Goal: Task Accomplishment & Management: Manage account settings

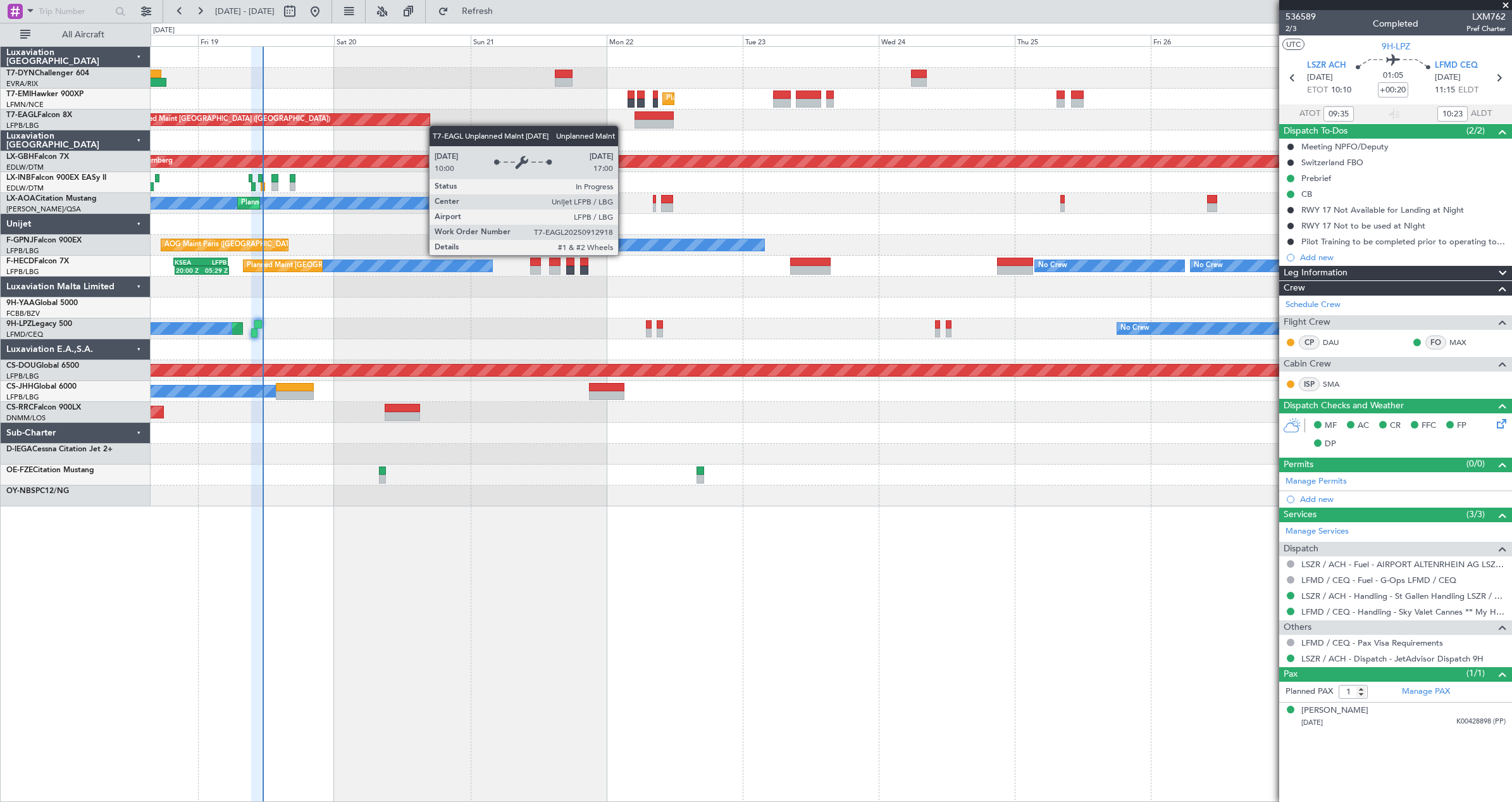
click at [391, 114] on div "Unplanned Maint [GEOGRAPHIC_DATA] (Riga Intl) Planned Maint [GEOGRAPHIC_DATA] U…" at bounding box center [831, 276] width 1360 height 459
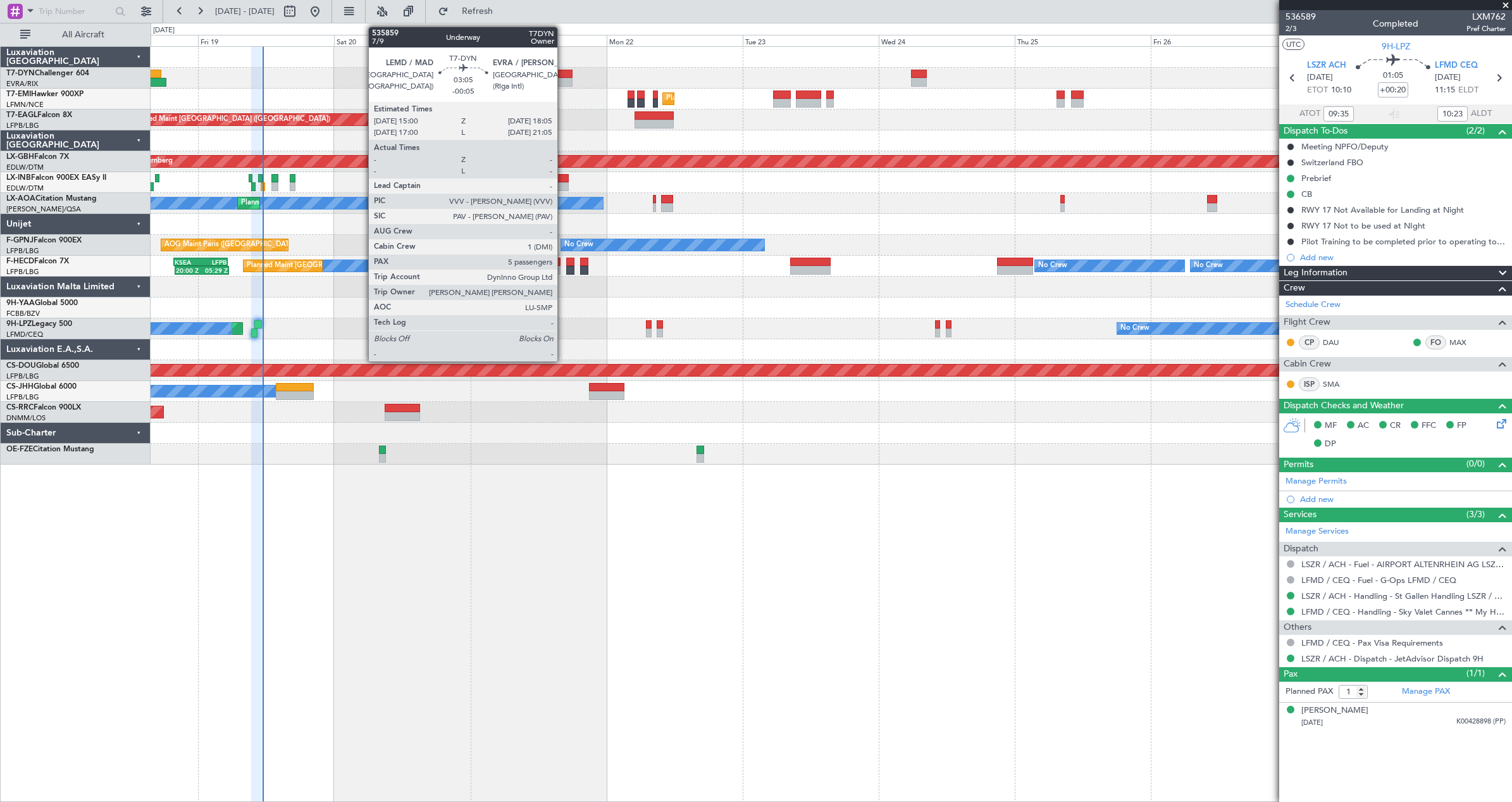
click at [563, 76] on div at bounding box center [563, 74] width 17 height 9
click at [566, 81] on div at bounding box center [563, 82] width 17 height 9
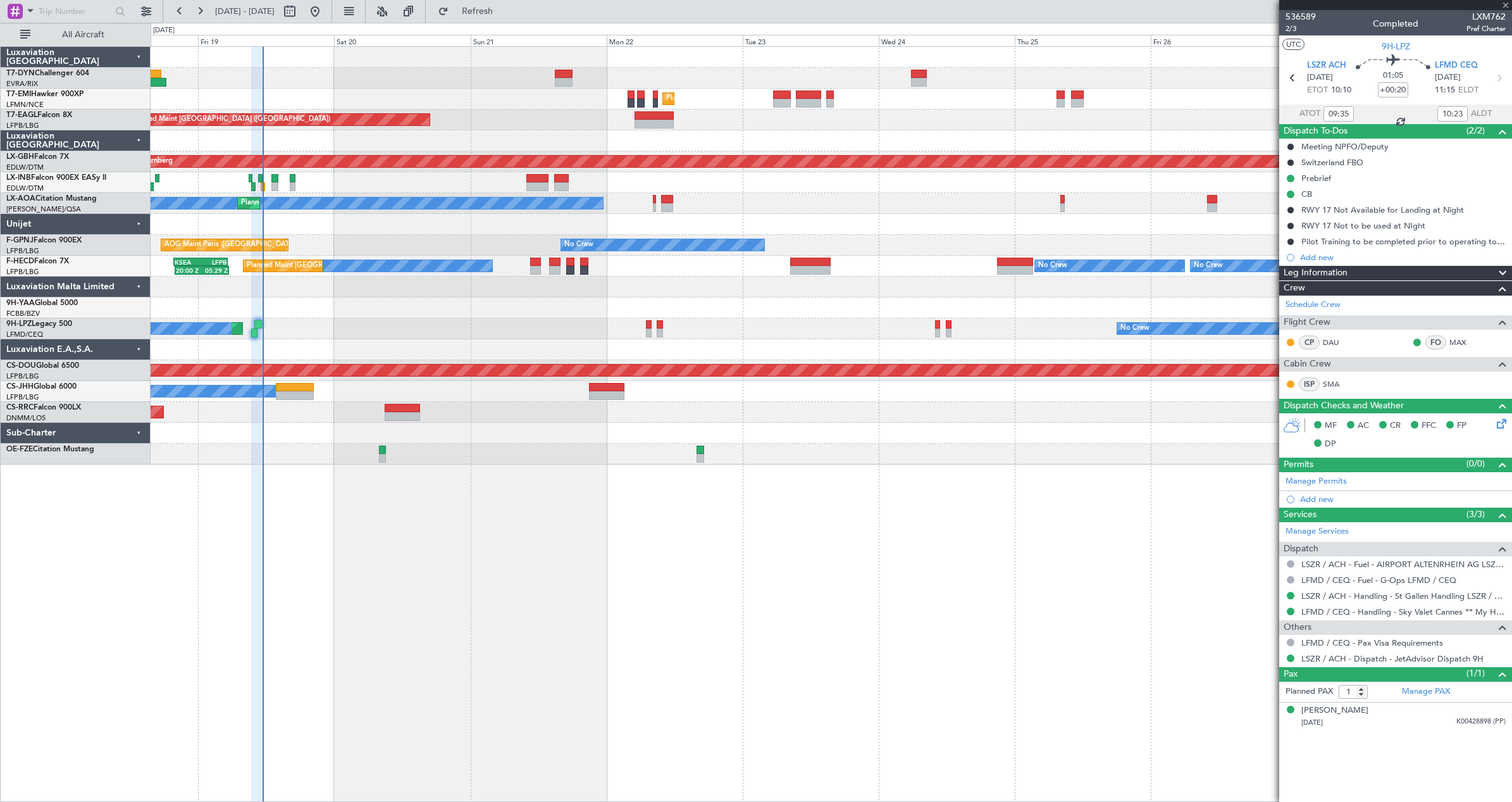
type input "-00:05"
type input "5"
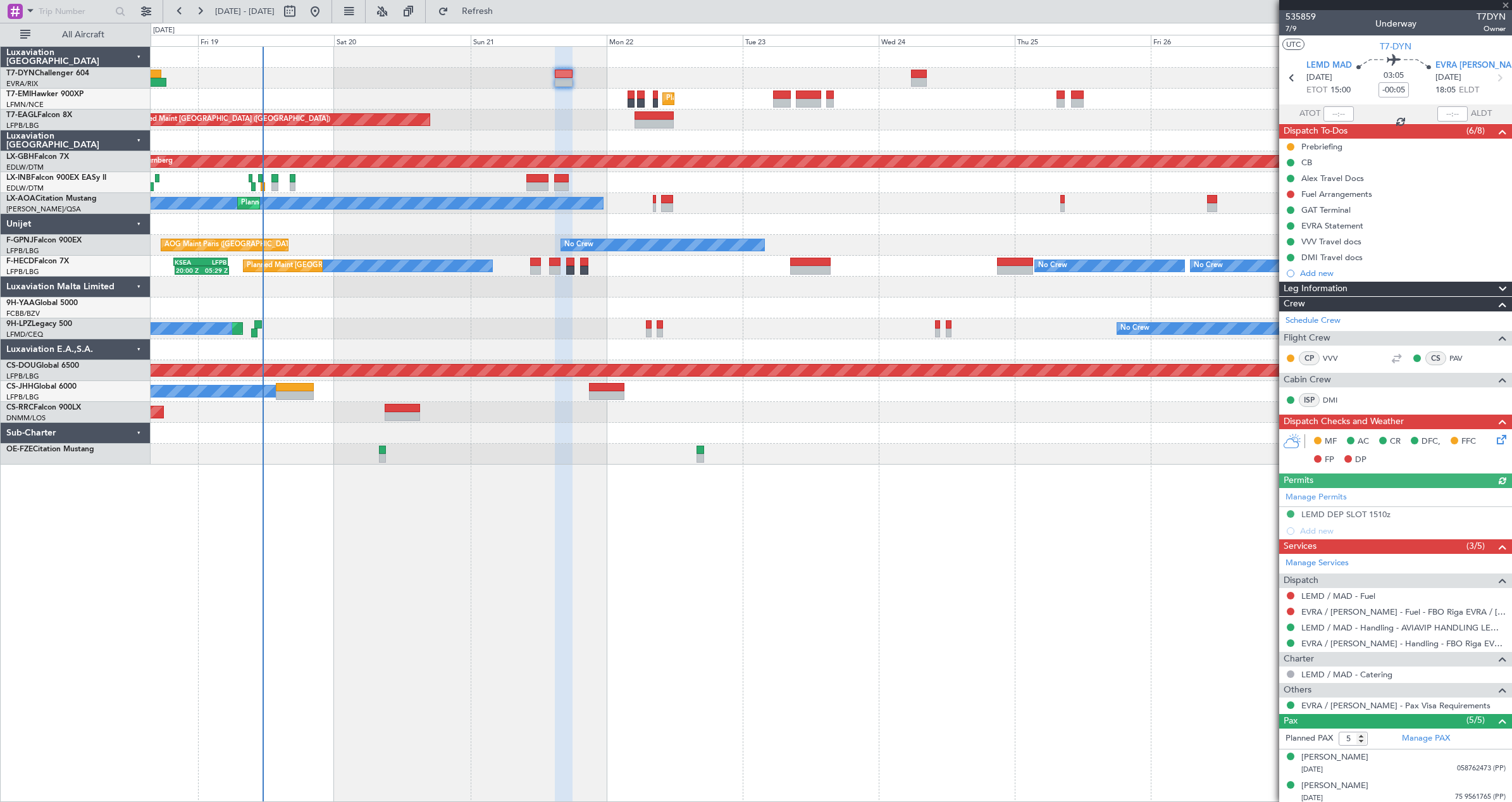
scroll to position [89, 0]
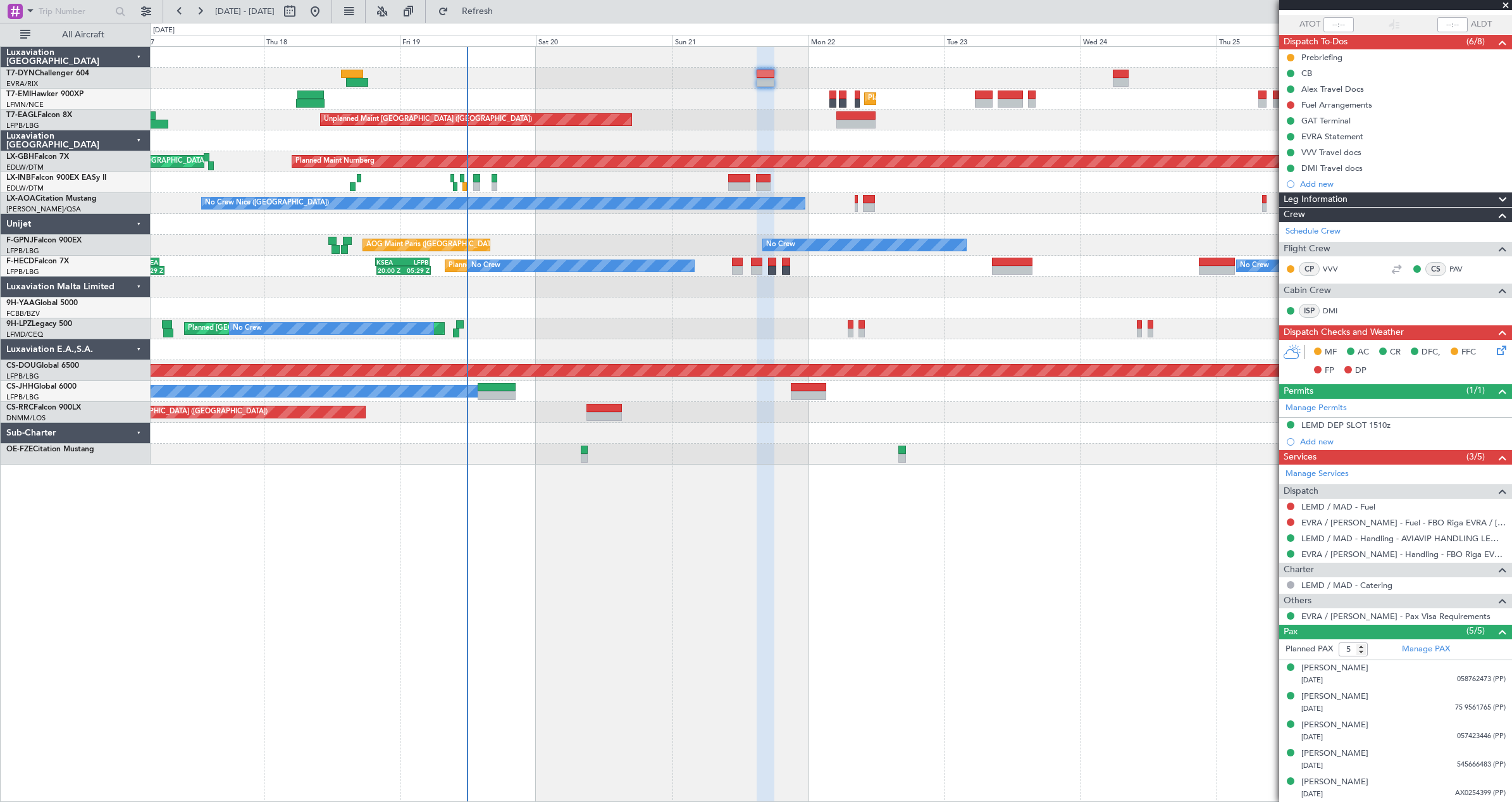
click at [511, 379] on div "Planned Maint London ([GEOGRAPHIC_DATA])" at bounding box center [831, 370] width 1360 height 21
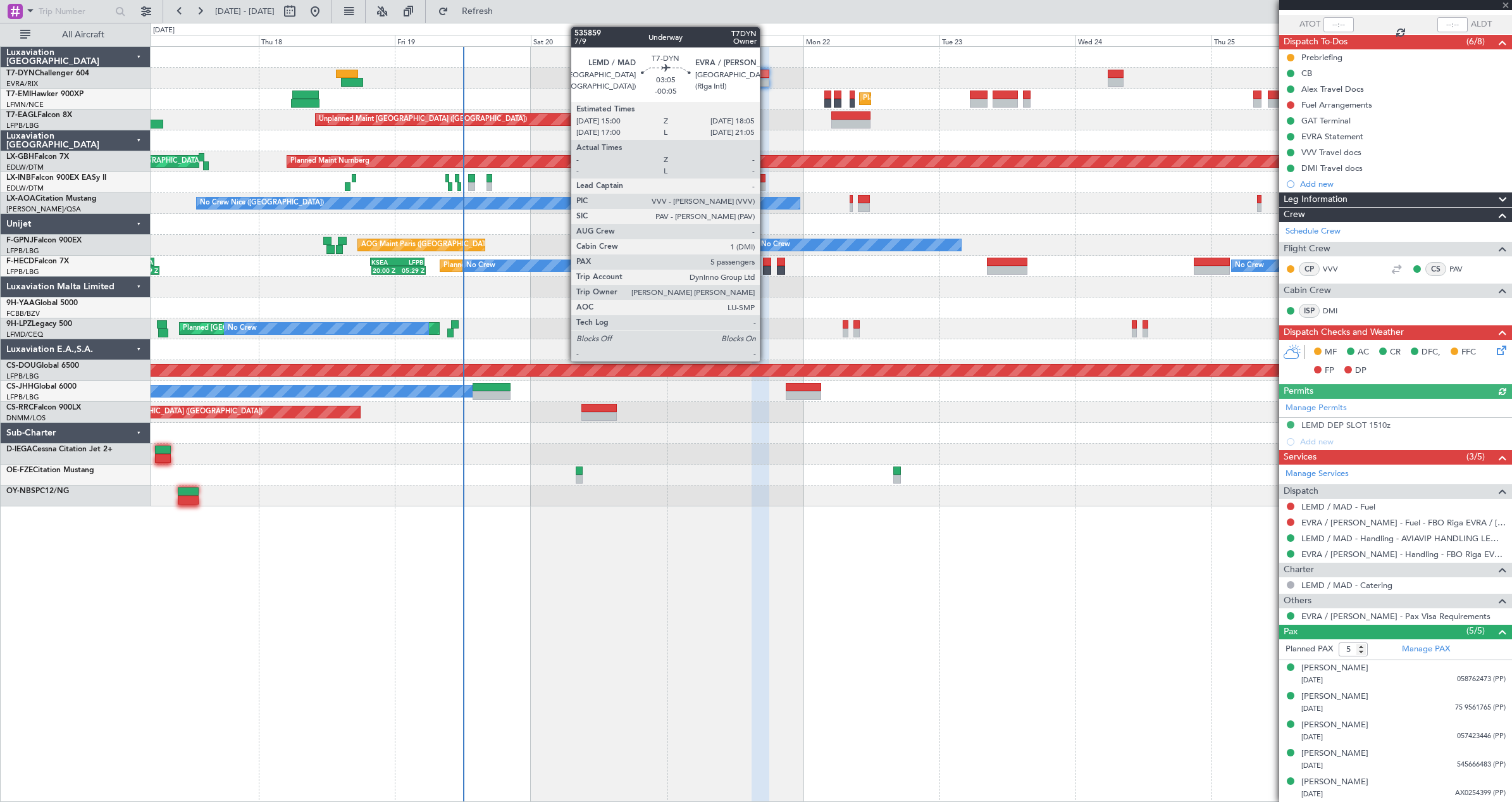
click at [765, 77] on div at bounding box center [760, 74] width 17 height 9
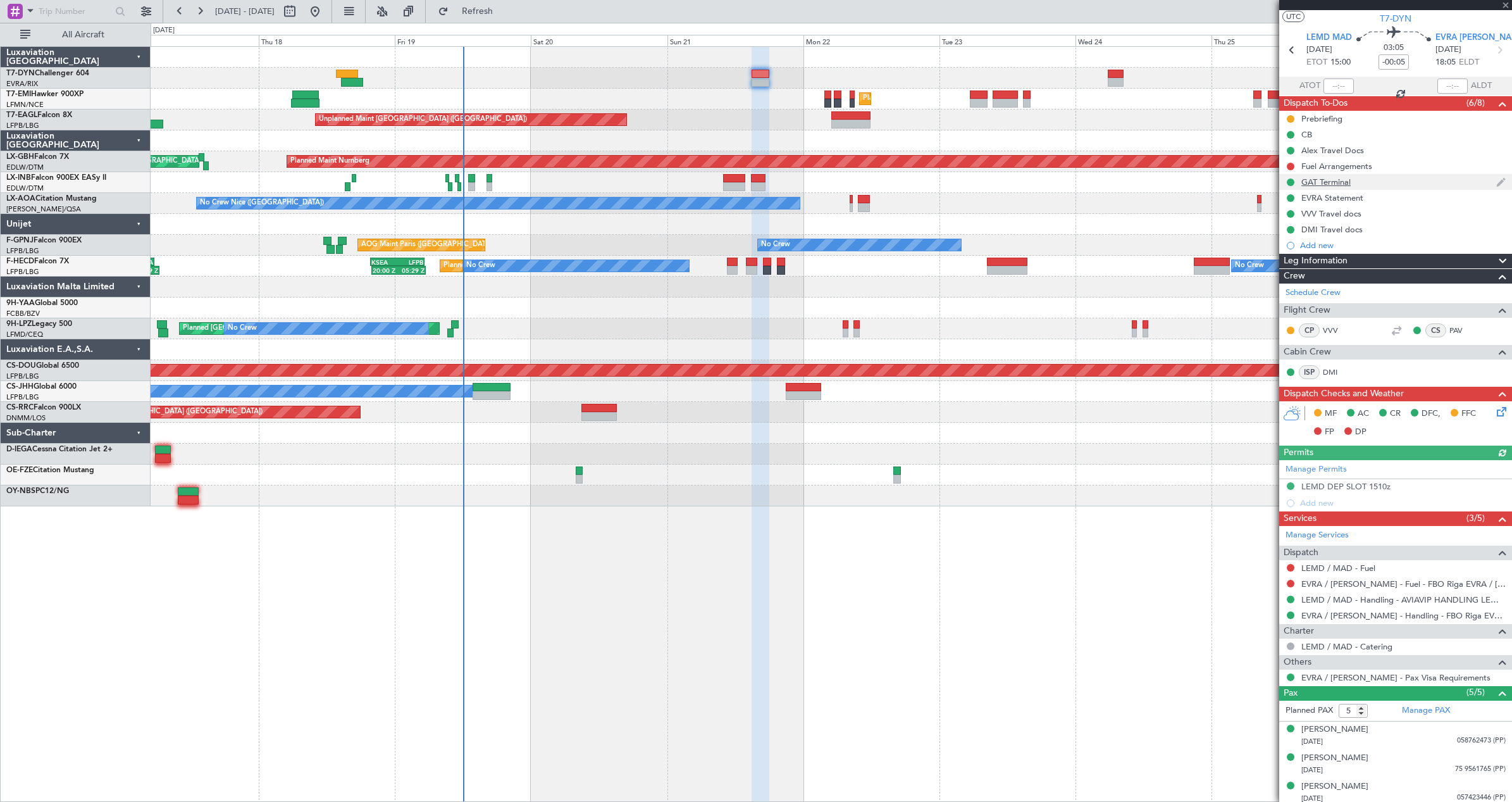
scroll to position [0, 0]
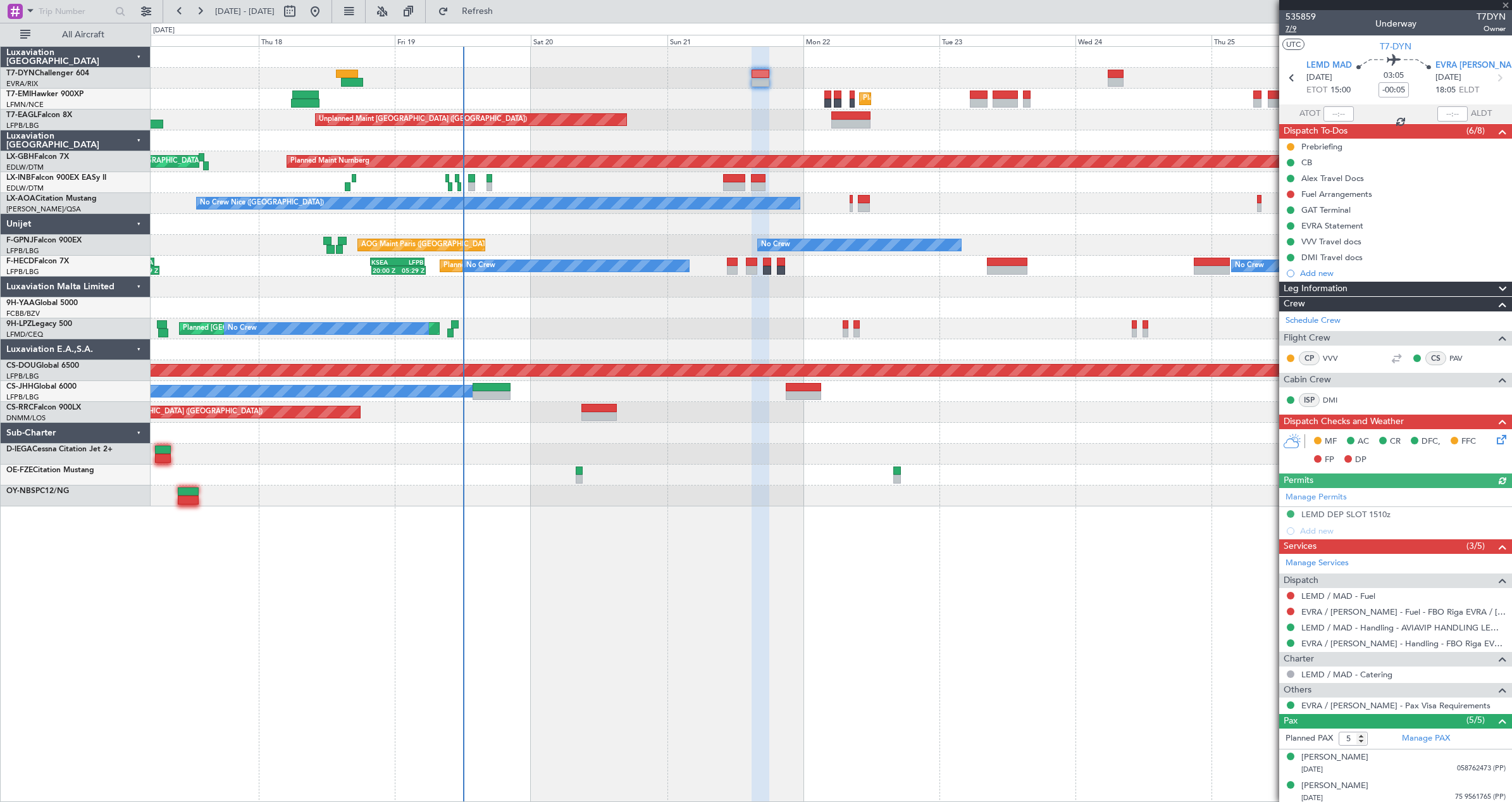
click at [1293, 27] on span "7/9" at bounding box center [1300, 29] width 30 height 11
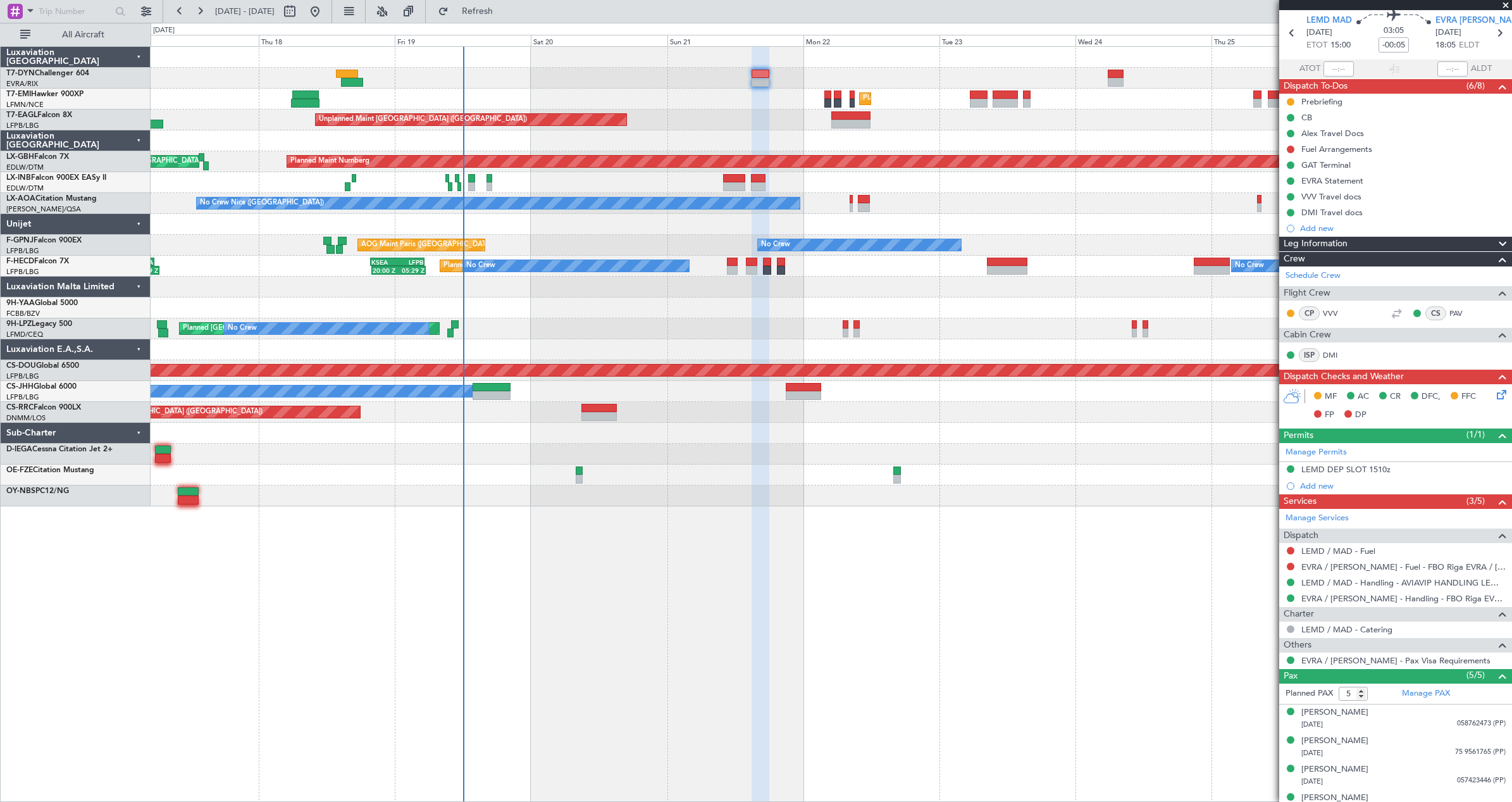
scroll to position [89, 0]
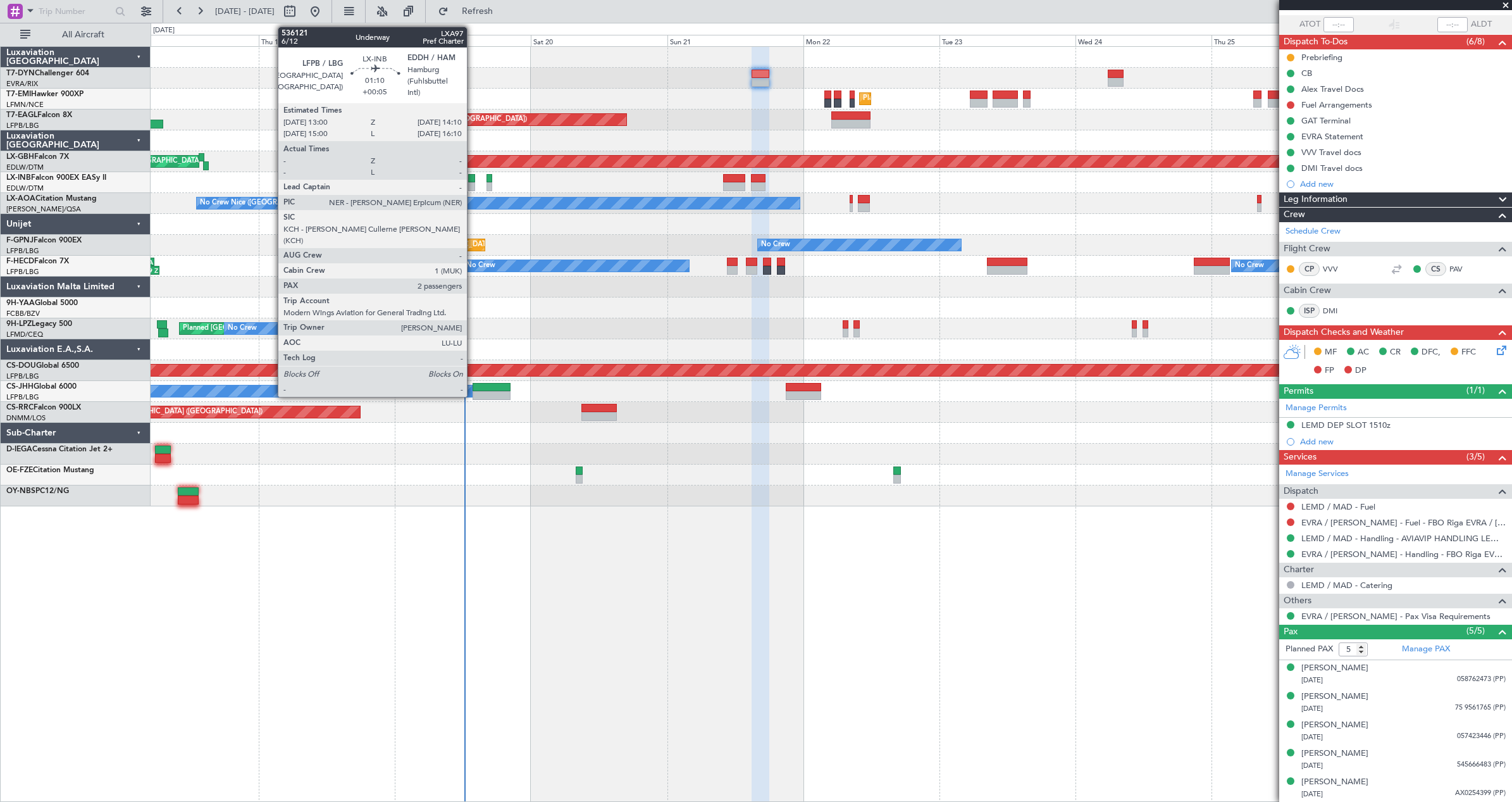
click at [473, 183] on div at bounding box center [471, 187] width 7 height 9
click at [471, 177] on div at bounding box center [471, 179] width 7 height 9
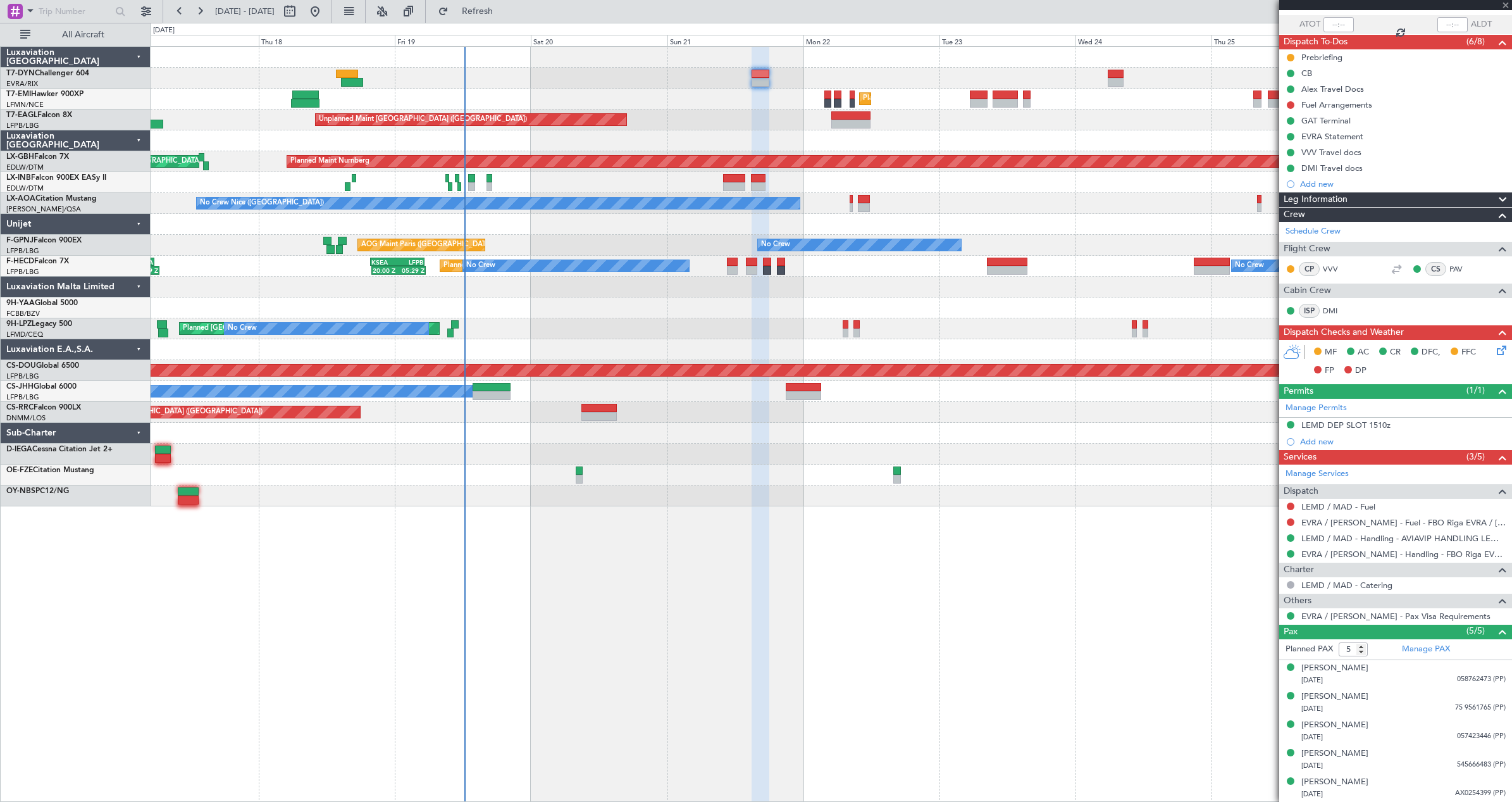
type input "+00:05"
type input "2"
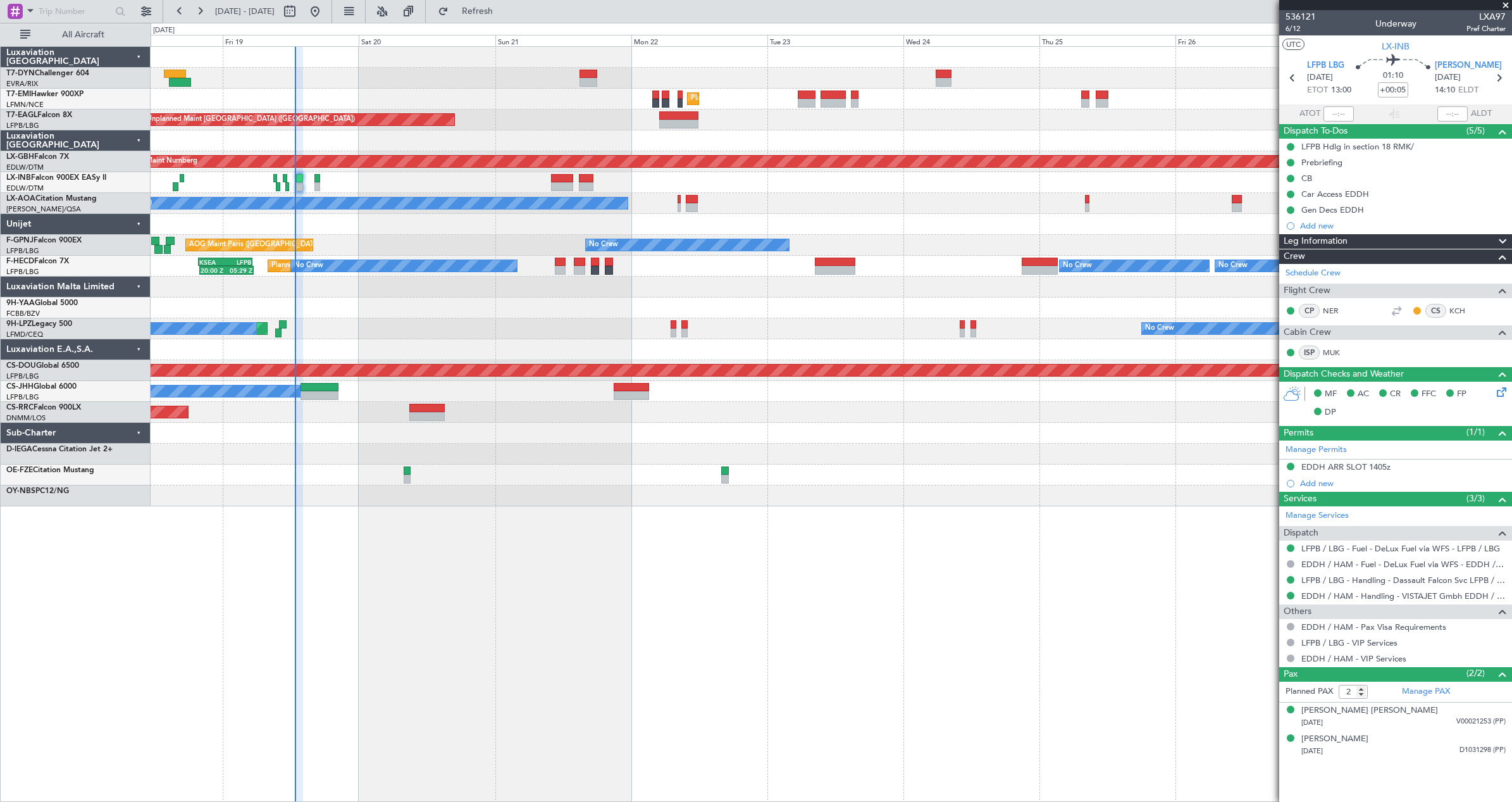
click at [937, 214] on div "Unplanned Maint [GEOGRAPHIC_DATA] (Riga Intl) Planned Maint [GEOGRAPHIC_DATA] U…" at bounding box center [831, 276] width 1360 height 459
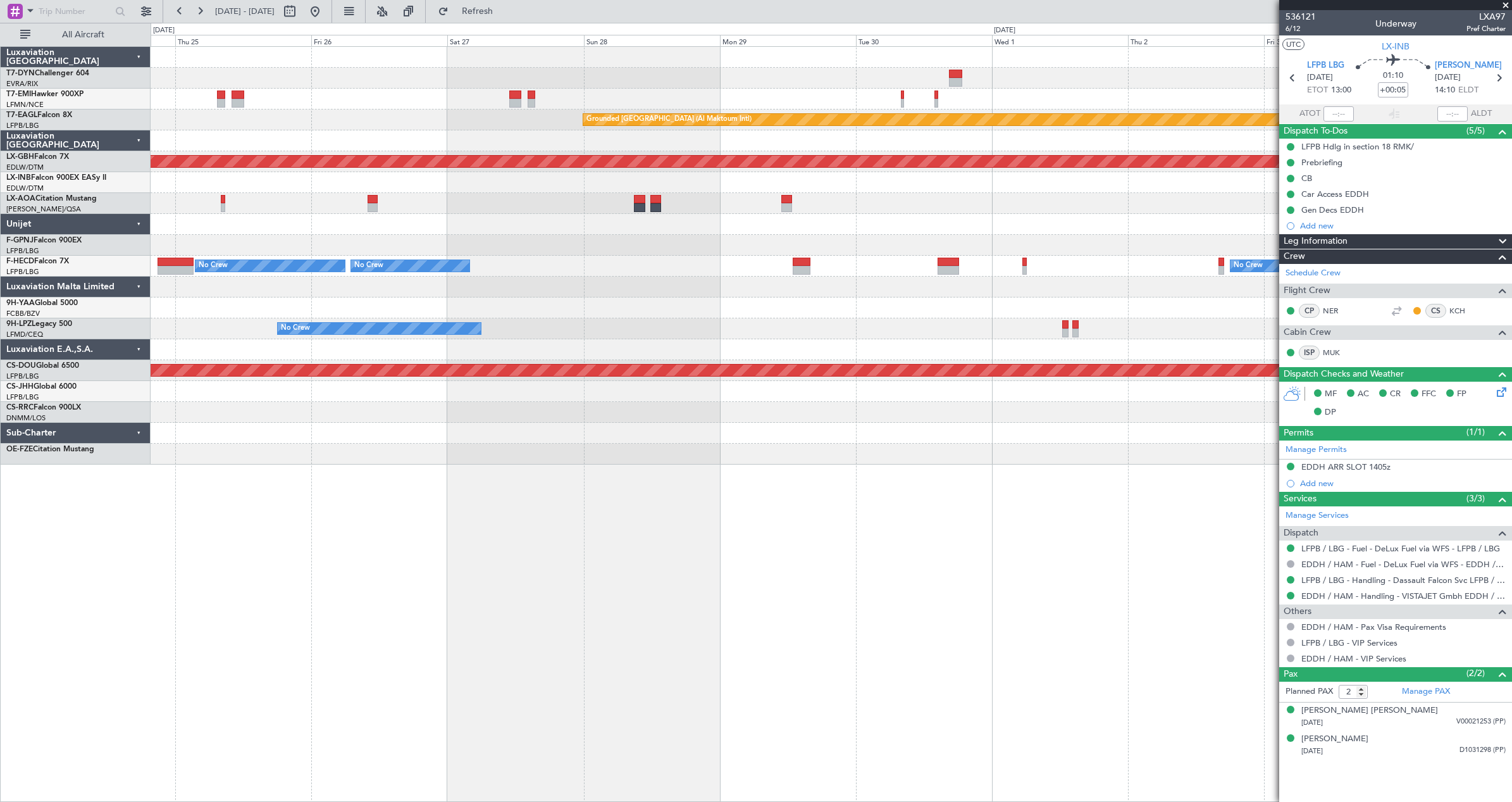
click at [218, 668] on div "Planned Maint [GEOGRAPHIC_DATA] Grounded [GEOGRAPHIC_DATA] (Al Maktoum Intl) Pl…" at bounding box center [831, 424] width 1361 height 756
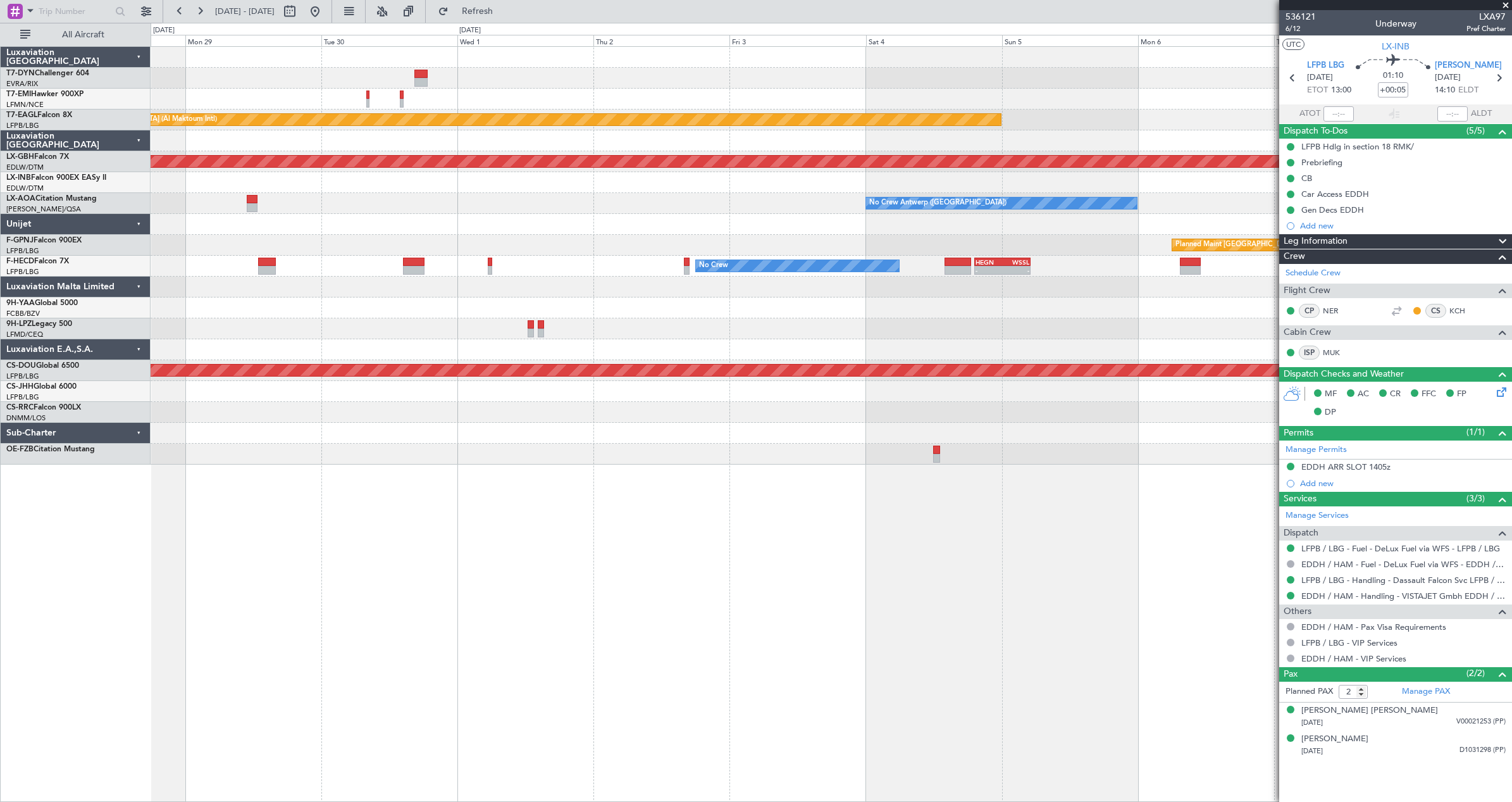
click at [434, 589] on div "Grounded [GEOGRAPHIC_DATA] (Al Maktoum Intl) Planned Maint Nurnberg No Crew [GE…" at bounding box center [831, 424] width 1361 height 756
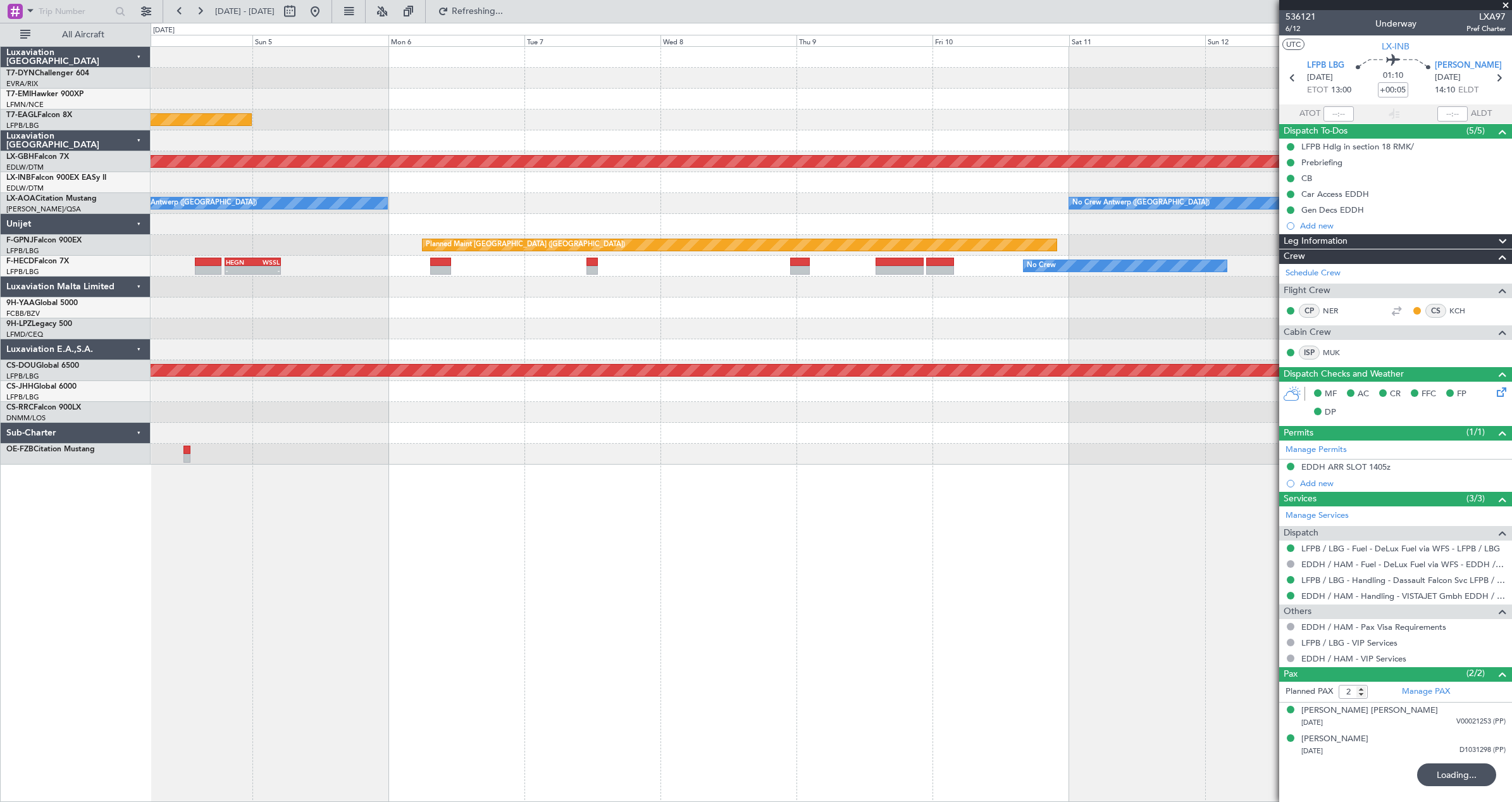
click at [278, 603] on div "Grounded [GEOGRAPHIC_DATA] (Al Maktoum Intl) Planned Maint Nurnberg No Crew [GE…" at bounding box center [831, 424] width 1361 height 756
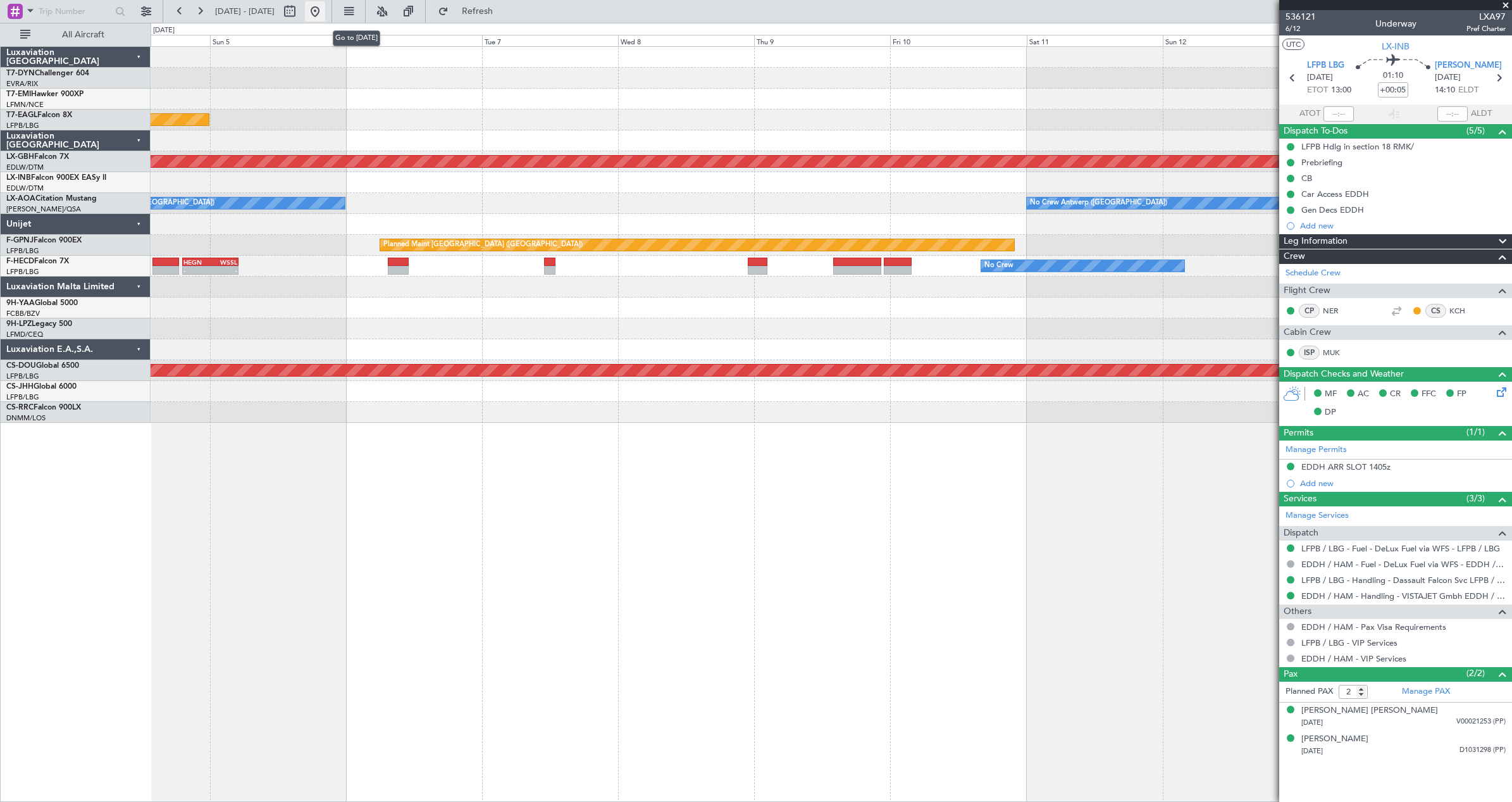
click at [325, 11] on button at bounding box center [314, 11] width 20 height 20
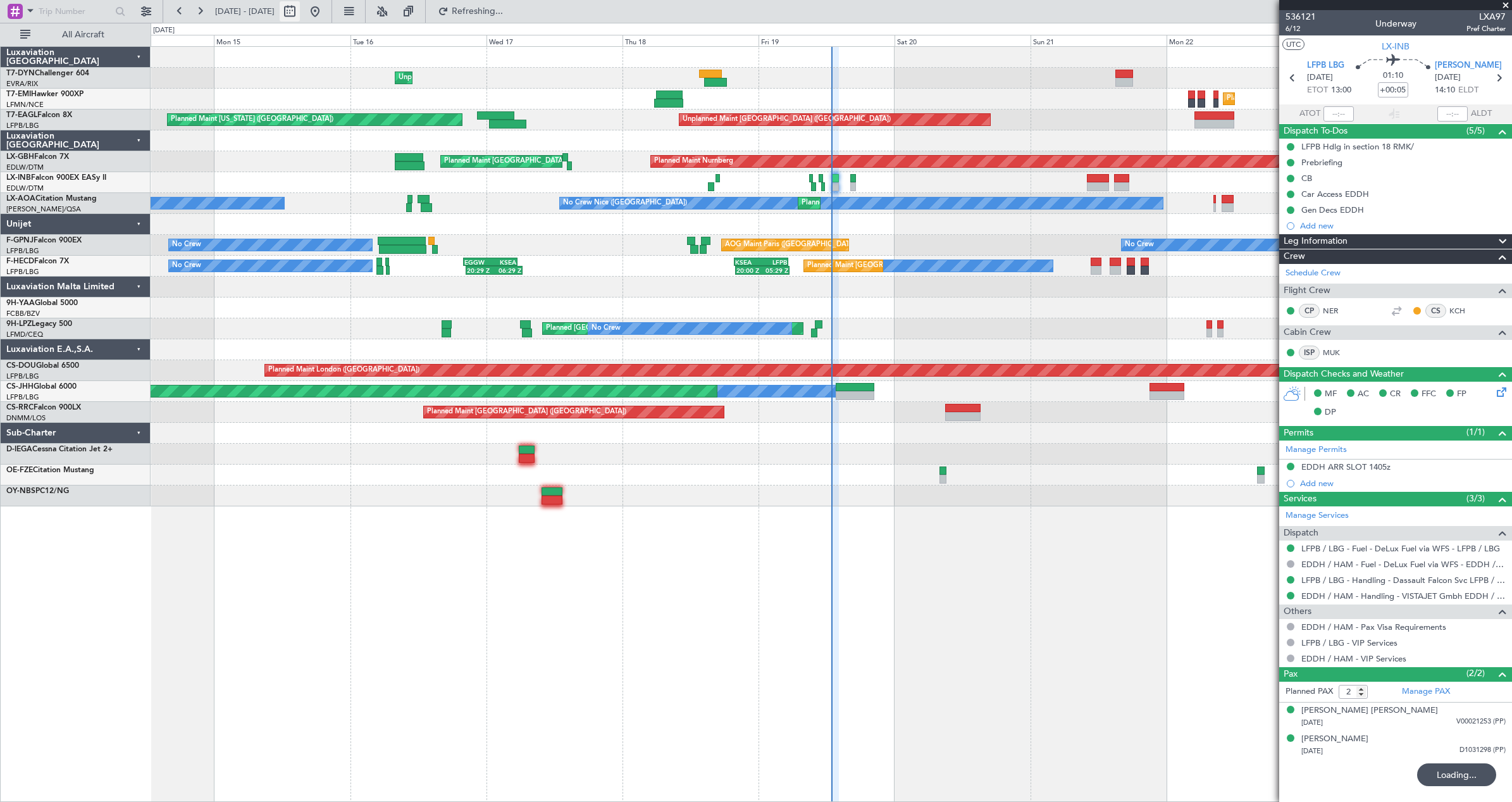
click at [300, 14] on button at bounding box center [290, 11] width 20 height 20
select select "9"
select select "2025"
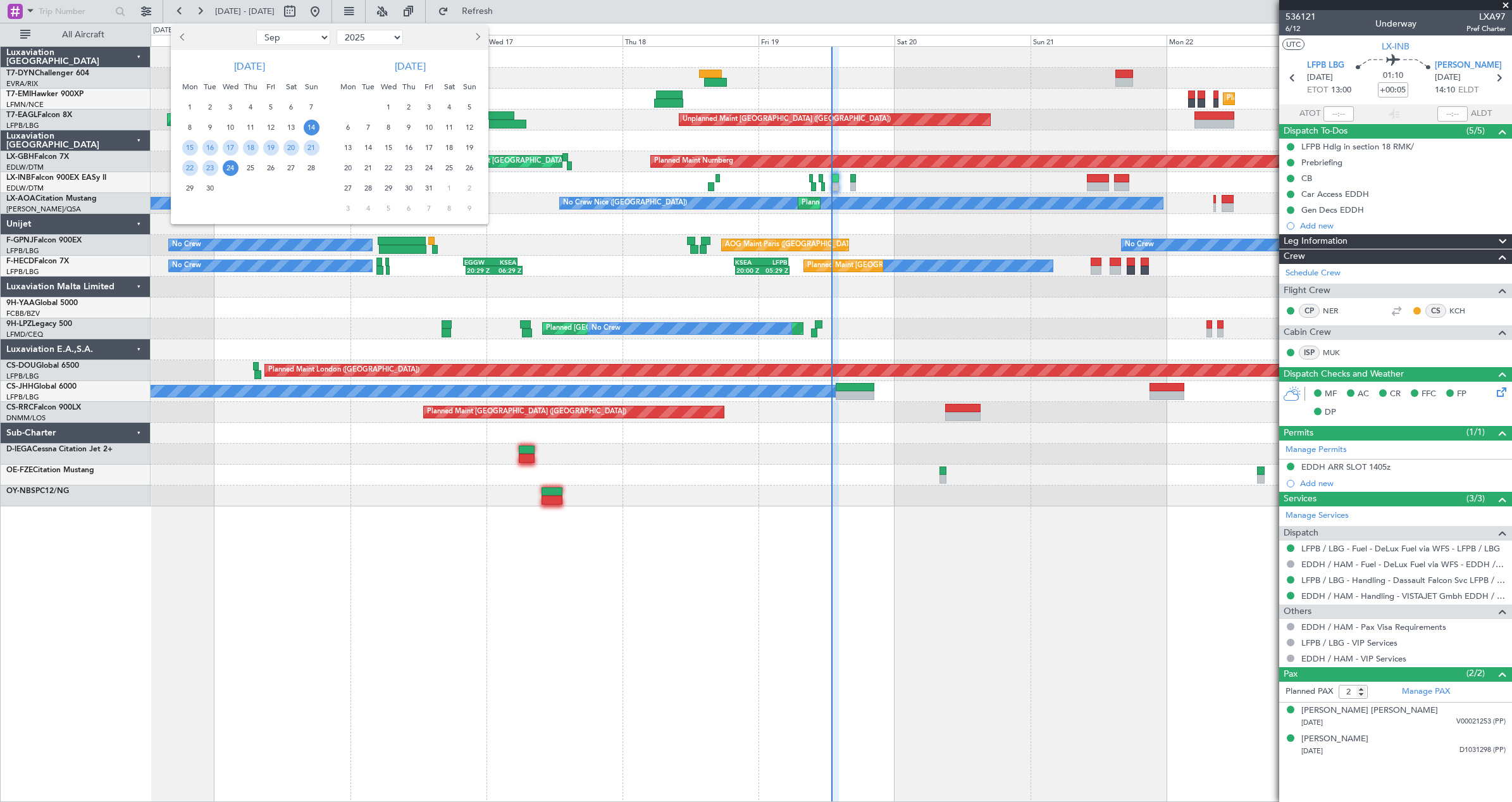
click at [453, 186] on span "1" at bounding box center [449, 188] width 16 height 16
select select "1"
select select "2026"
click at [187, 41] on button "Previous month" at bounding box center [182, 37] width 14 height 20
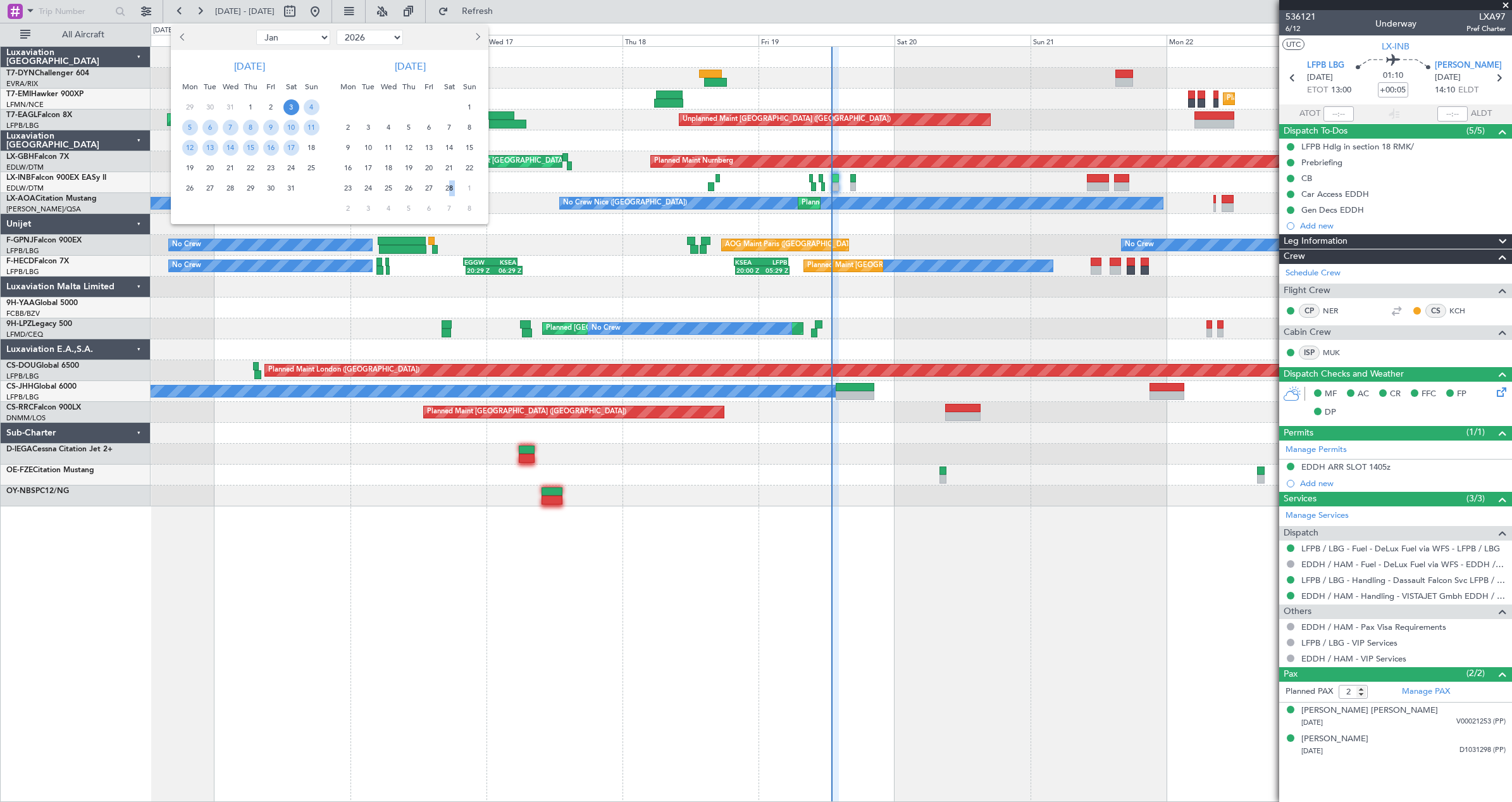
select select "12"
select select "2025"
click at [186, 41] on button "Previous month" at bounding box center [182, 37] width 14 height 20
select select "11"
click at [294, 105] on span "1" at bounding box center [291, 107] width 16 height 16
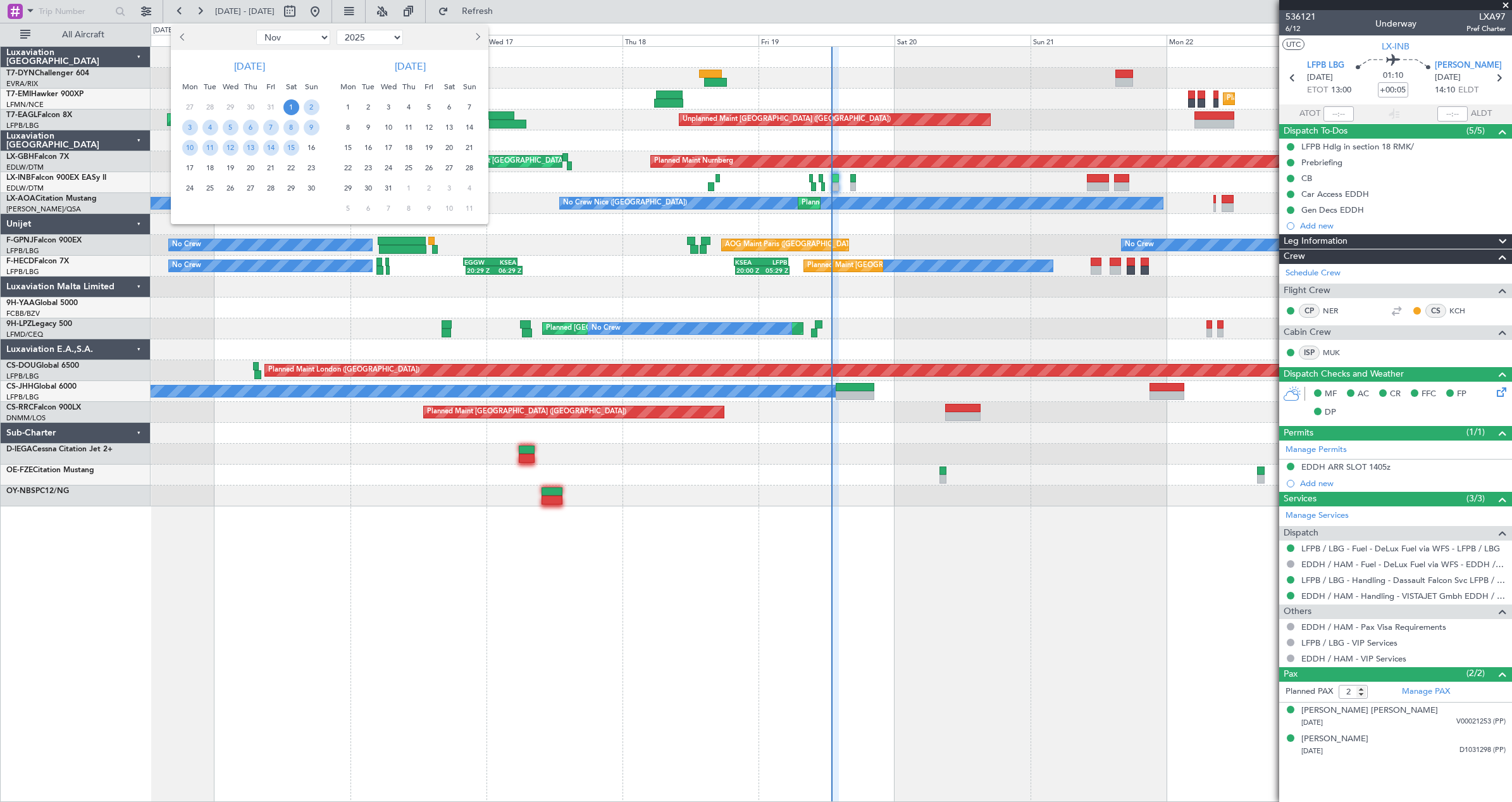
click at [294, 105] on span "1" at bounding box center [291, 107] width 16 height 16
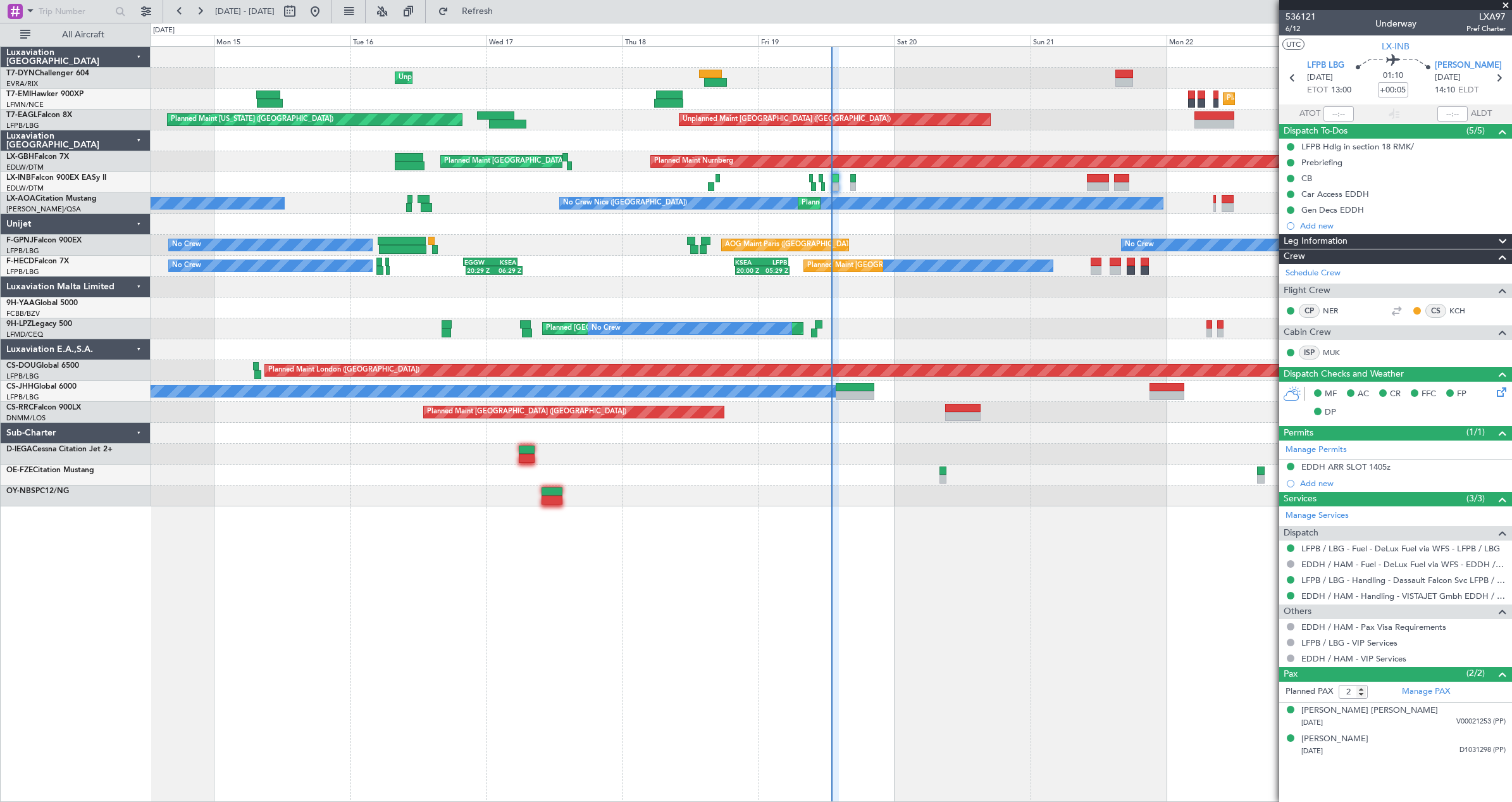
click at [294, 105] on span "1" at bounding box center [291, 107] width 16 height 16
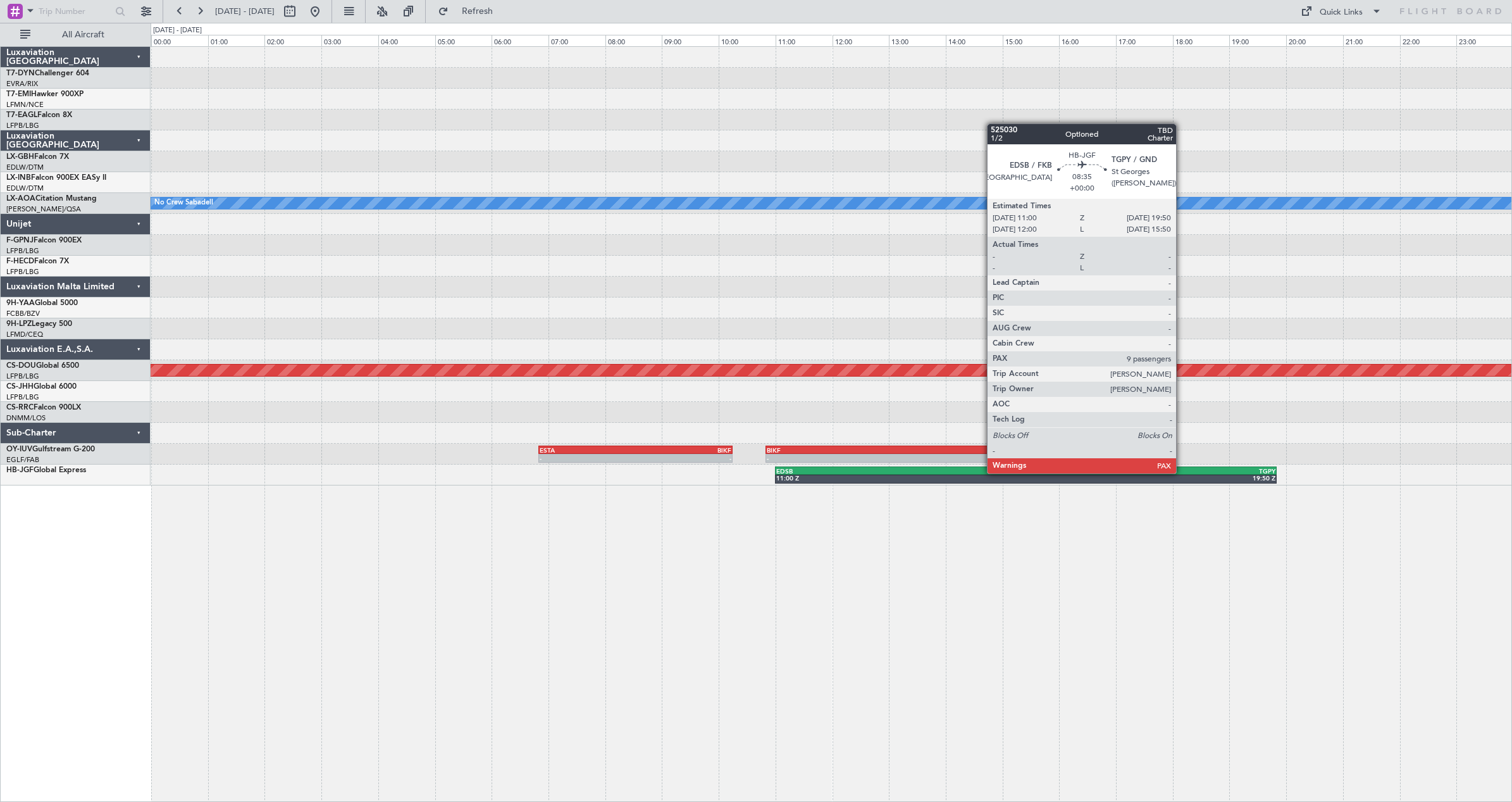
click at [1182, 473] on div "TGPY" at bounding box center [1150, 471] width 249 height 8
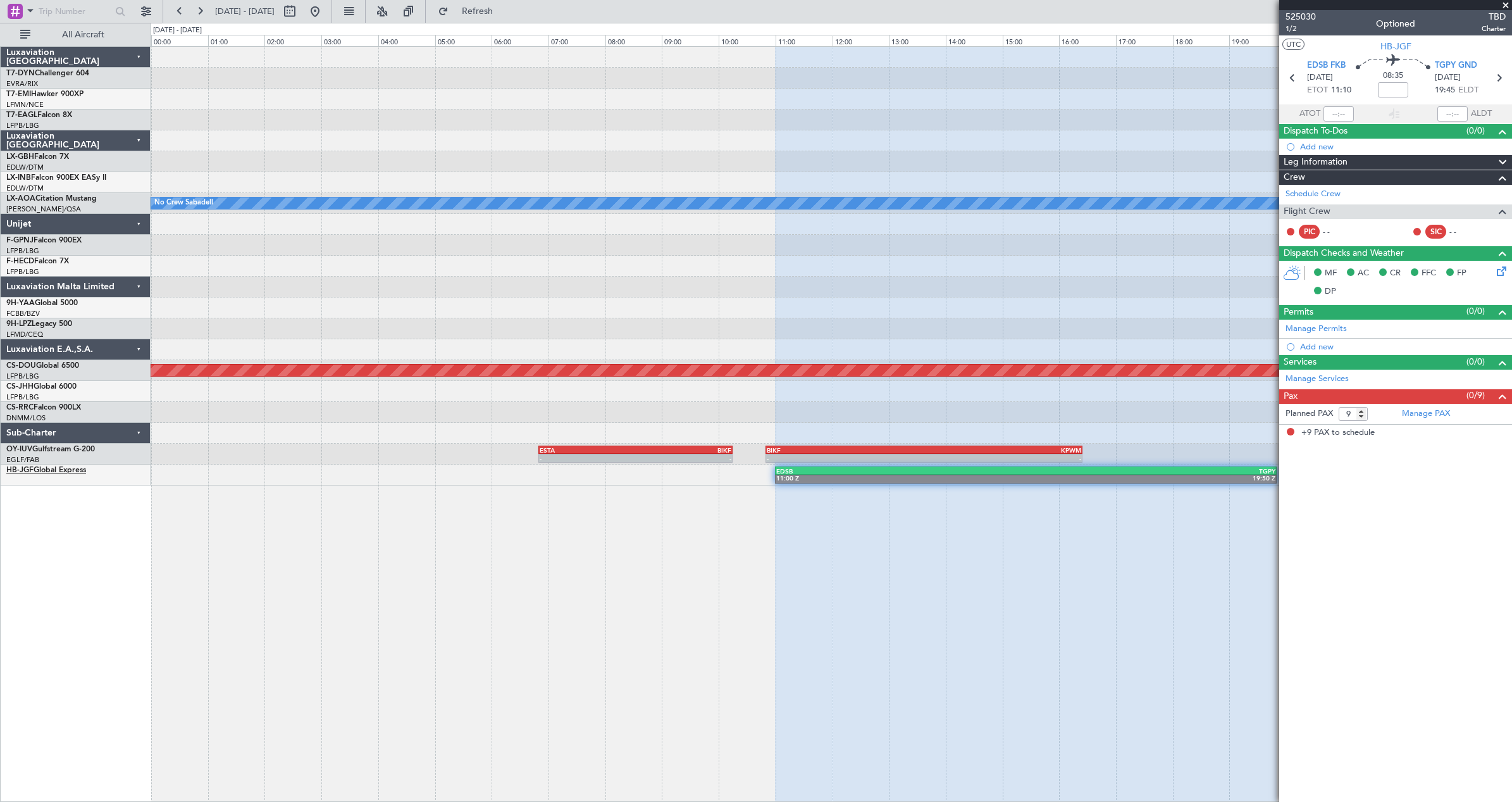
click at [39, 471] on link "HB-JGF Global Express" at bounding box center [46, 470] width 80 height 8
drag, startPoint x: 357, startPoint y: 18, endPoint x: 411, endPoint y: 24, distance: 54.3
click at [411, 24] on fb-flight-board "[DATE] - [DATE] Refresh Quick Links All Aircraft No Crew Sabadell Planned Maint…" at bounding box center [756, 406] width 1512 height 792
click at [325, 12] on button at bounding box center [314, 11] width 20 height 20
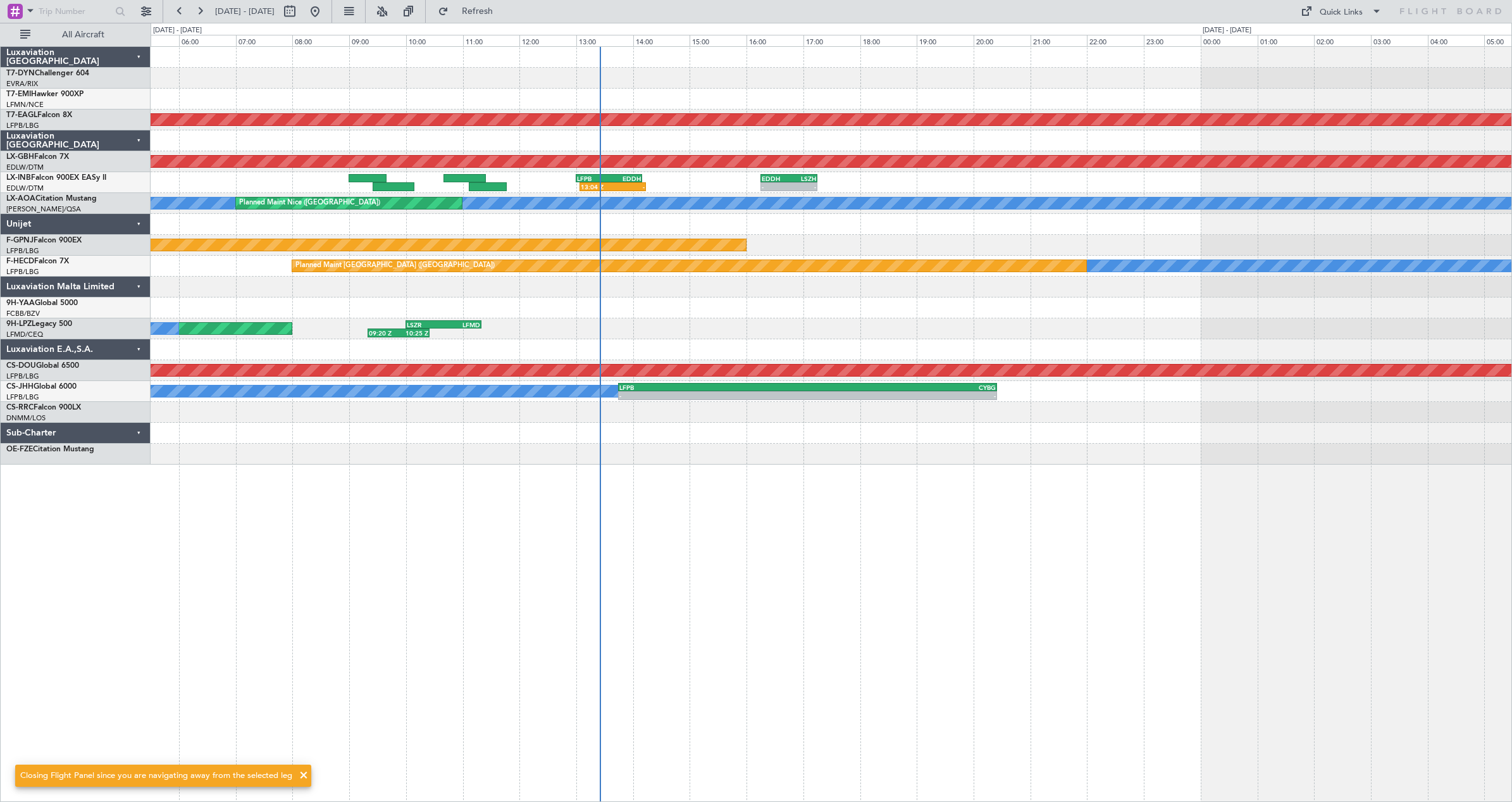
click at [1094, 313] on div "Unplanned Maint [GEOGRAPHIC_DATA] ([GEOGRAPHIC_DATA]) Planned Maint Nurnberg - …" at bounding box center [831, 256] width 1360 height 418
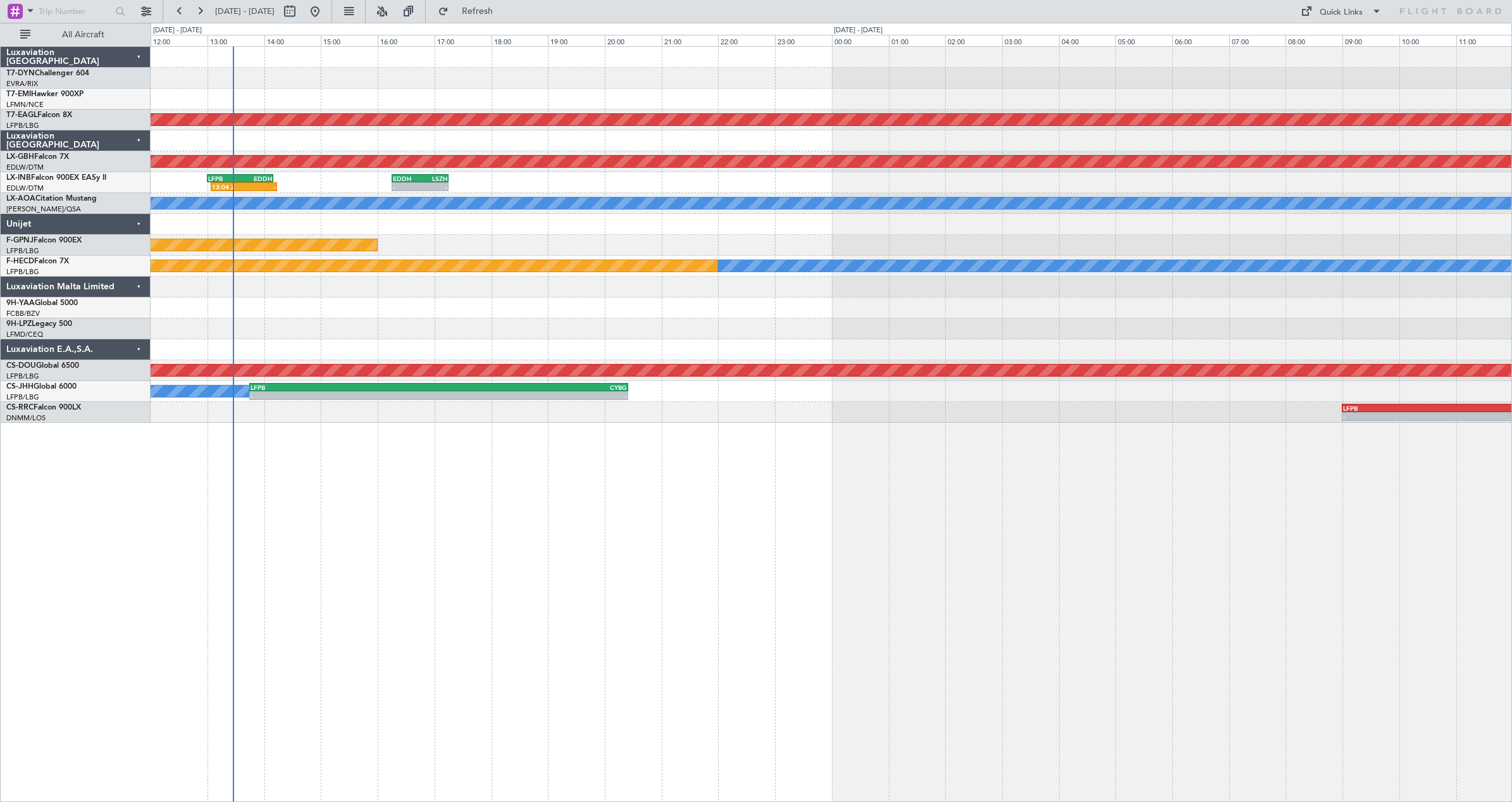
click at [738, 312] on div at bounding box center [831, 308] width 1360 height 21
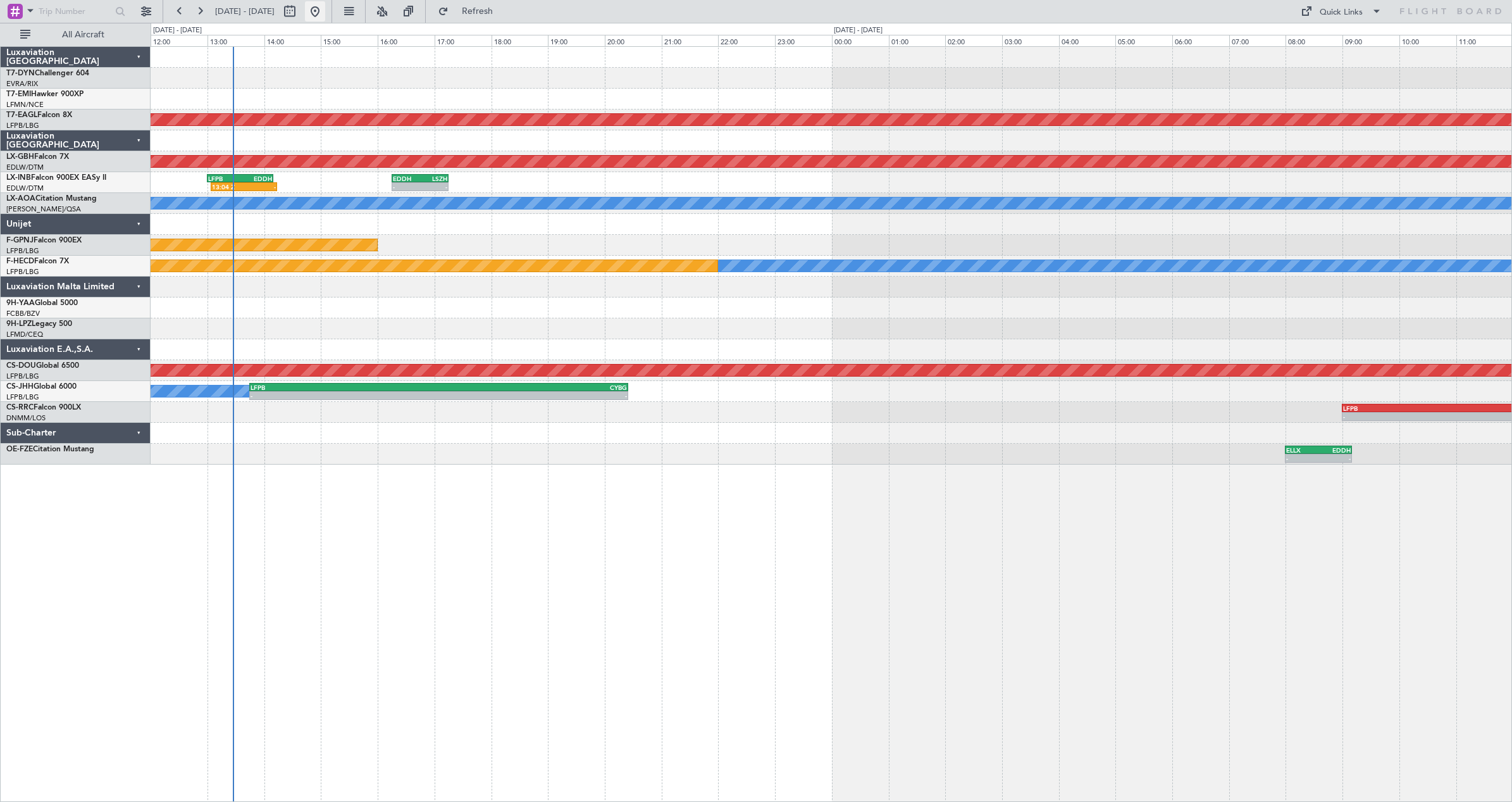
click at [325, 14] on button at bounding box center [314, 11] width 20 height 20
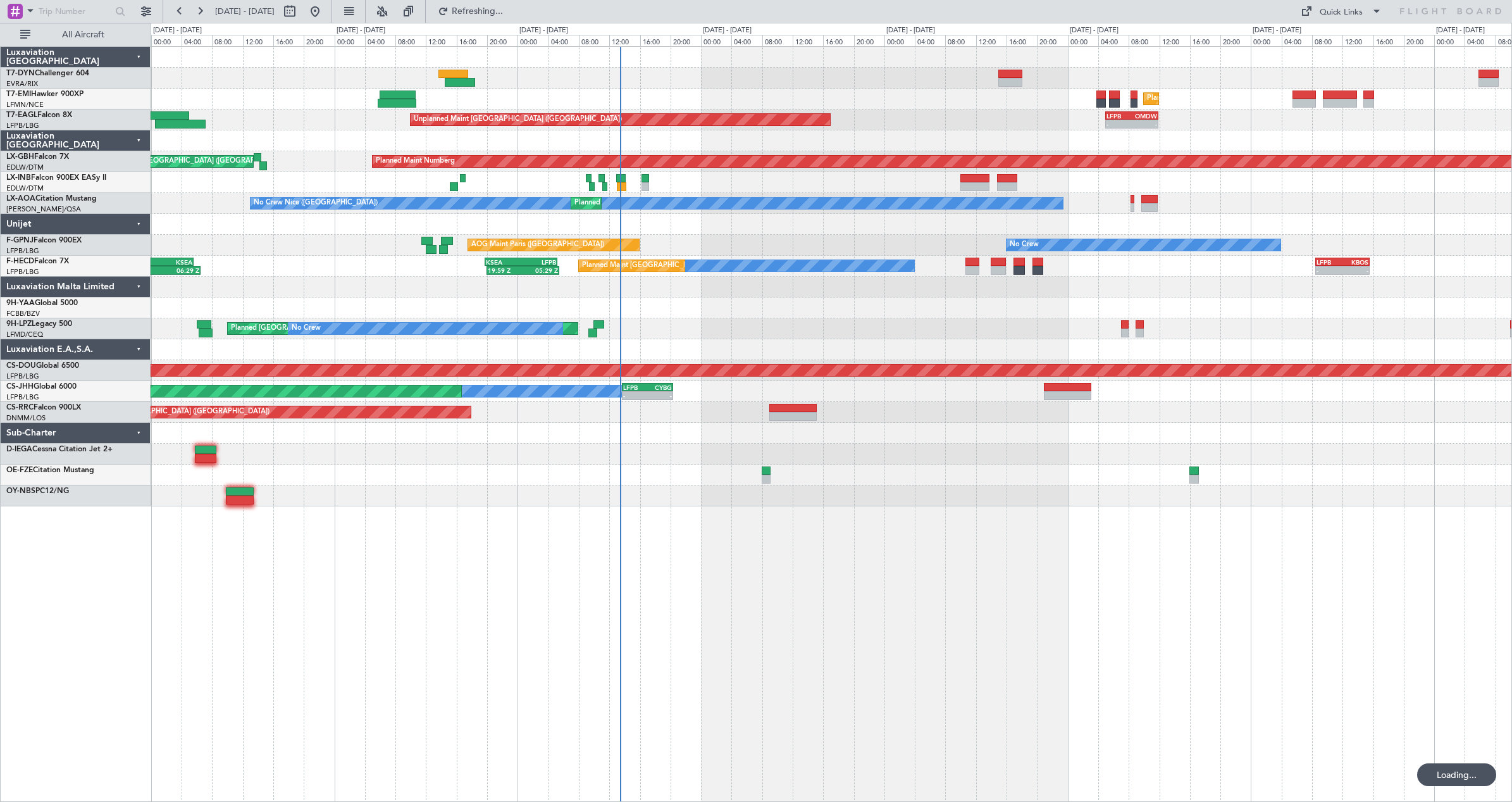
click at [820, 282] on div at bounding box center [831, 287] width 1360 height 21
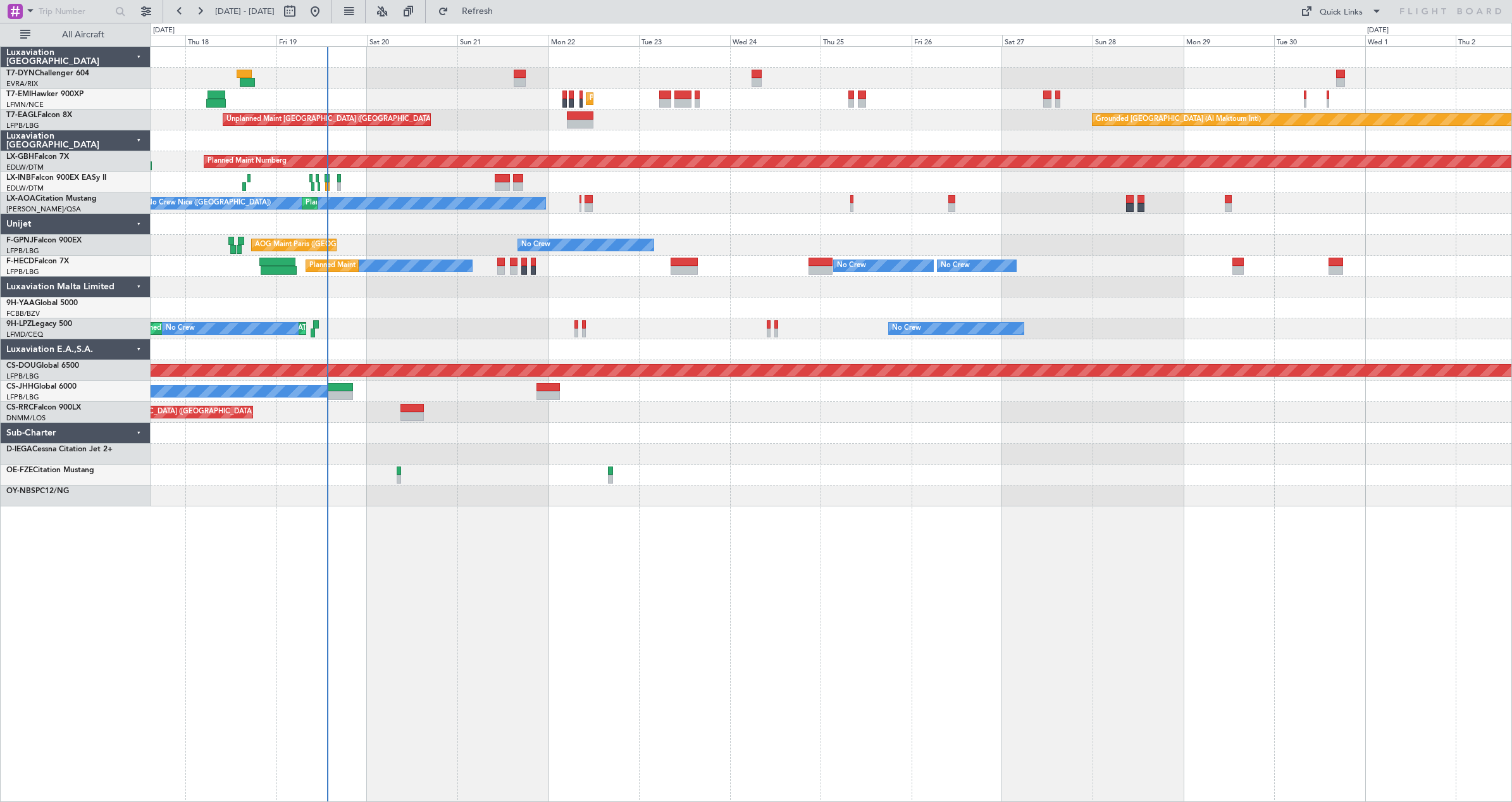
click at [637, 507] on div "Unplanned Maint [GEOGRAPHIC_DATA] (Riga Intl) Planned Maint [GEOGRAPHIC_DATA] G…" at bounding box center [831, 424] width 1361 height 756
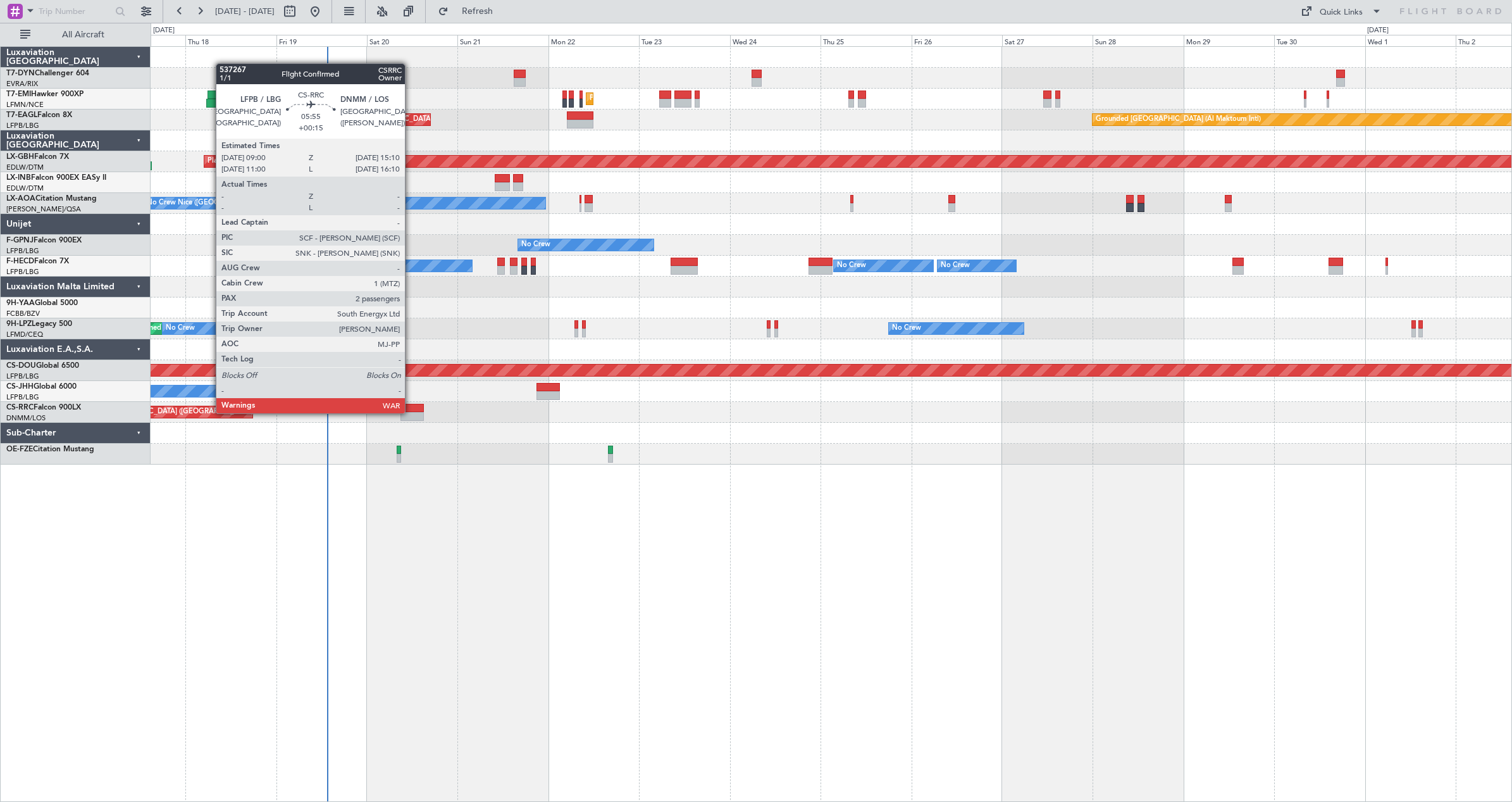
click at [412, 412] on div at bounding box center [412, 416] width 23 height 9
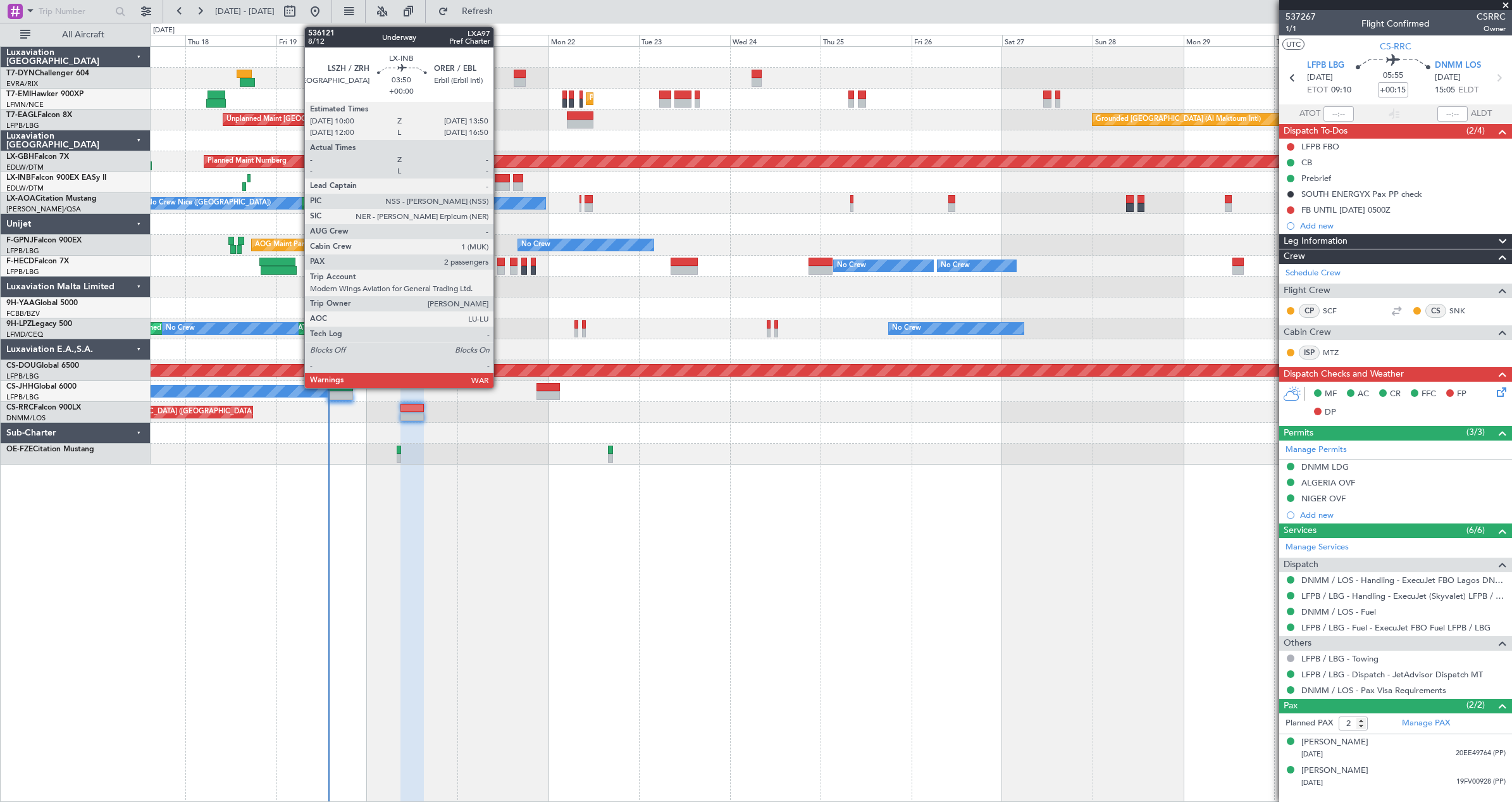
click at [499, 183] on div at bounding box center [501, 187] width 14 height 9
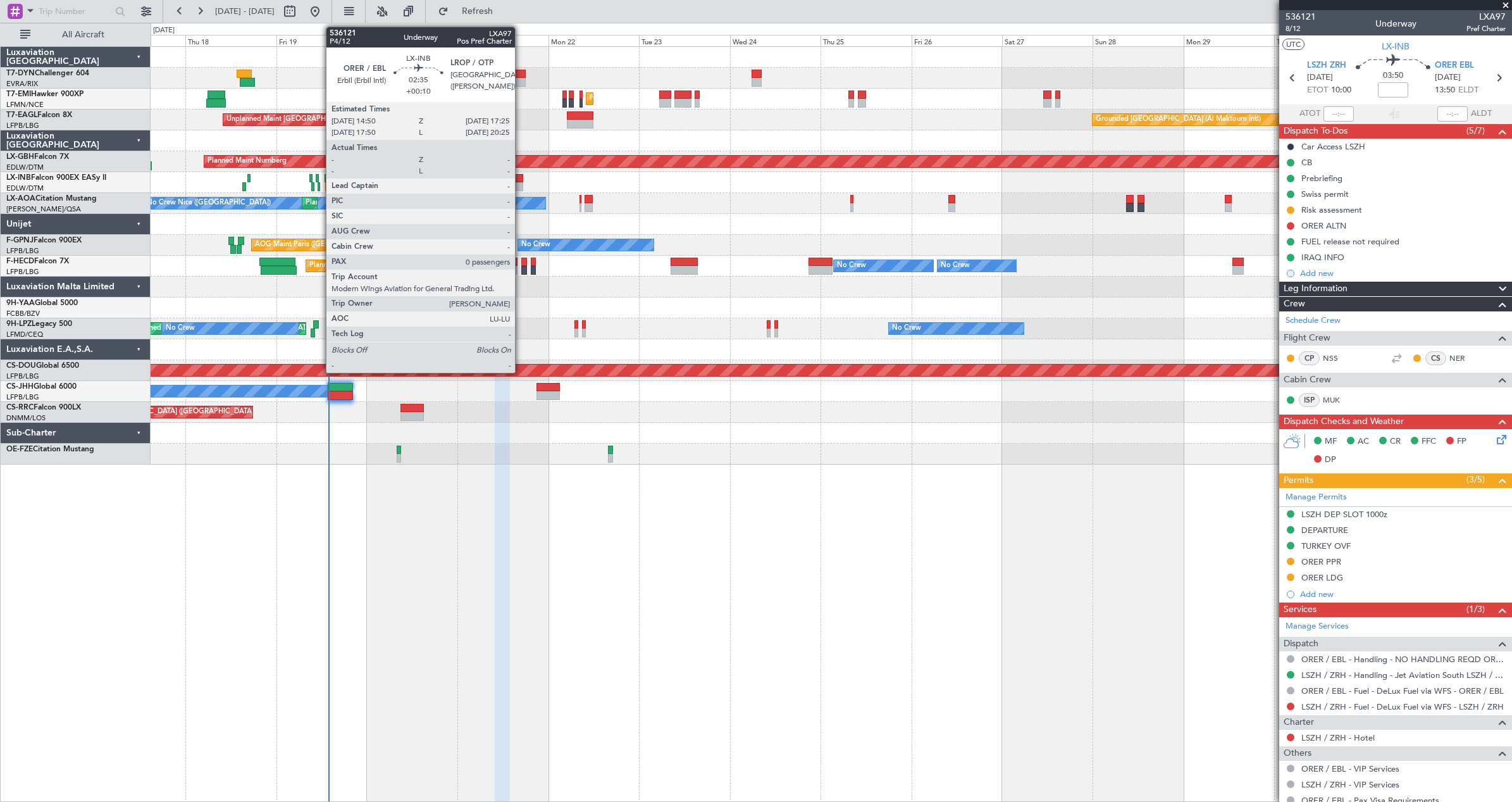
click at [520, 185] on div at bounding box center [517, 187] width 10 height 9
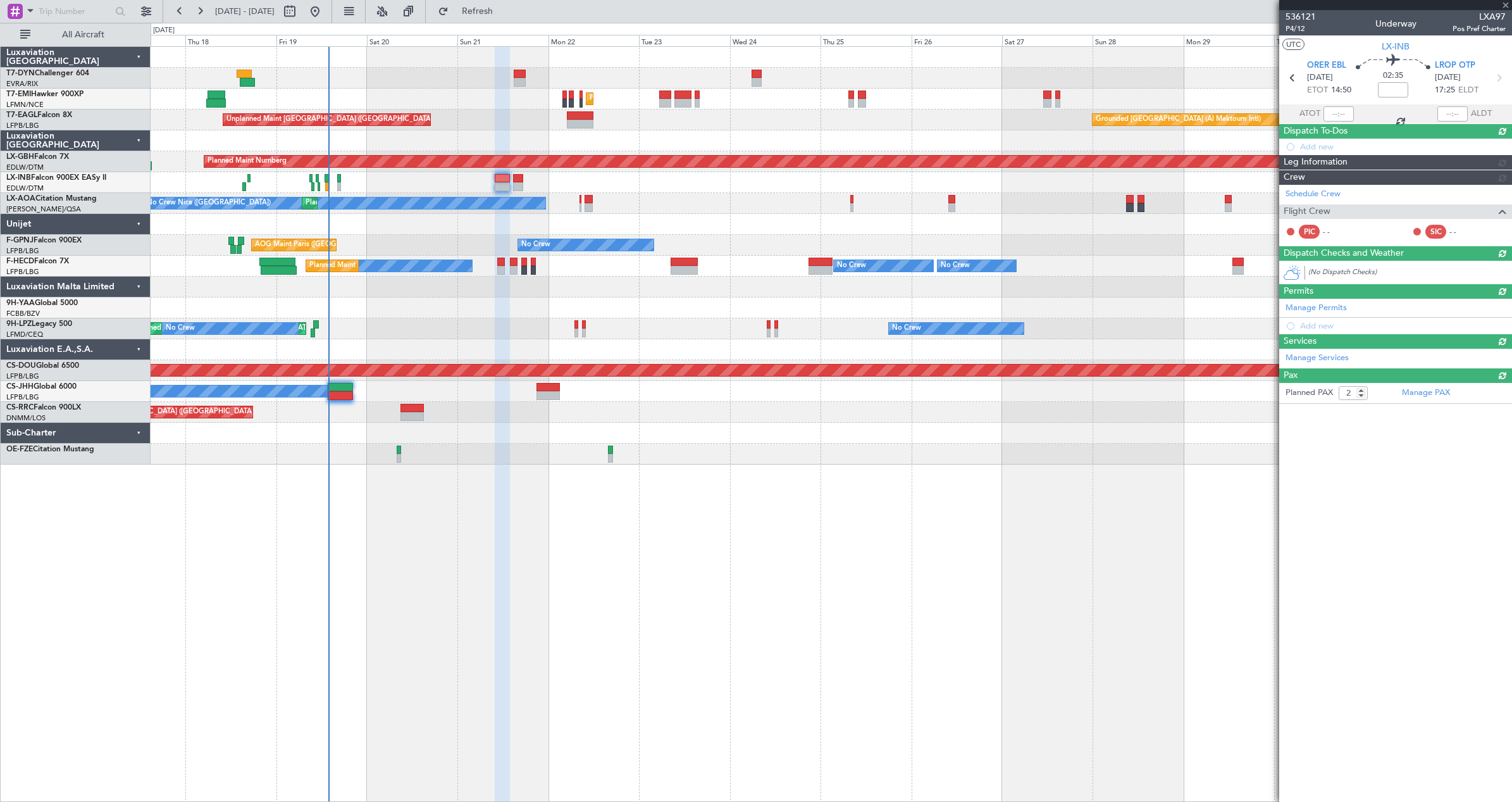
type input "+00:10"
type input "0"
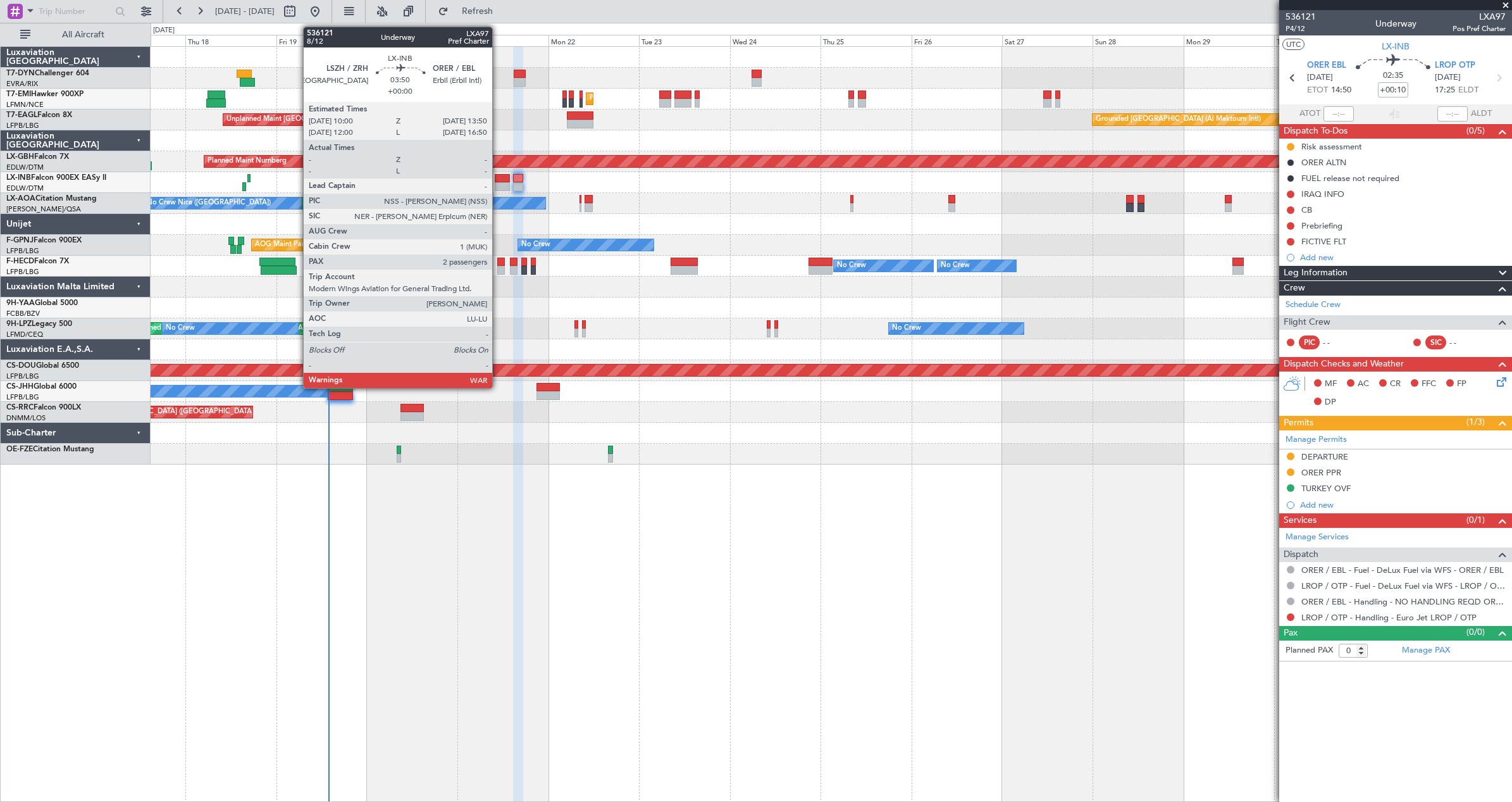
click at [498, 189] on div at bounding box center [501, 187] width 14 height 9
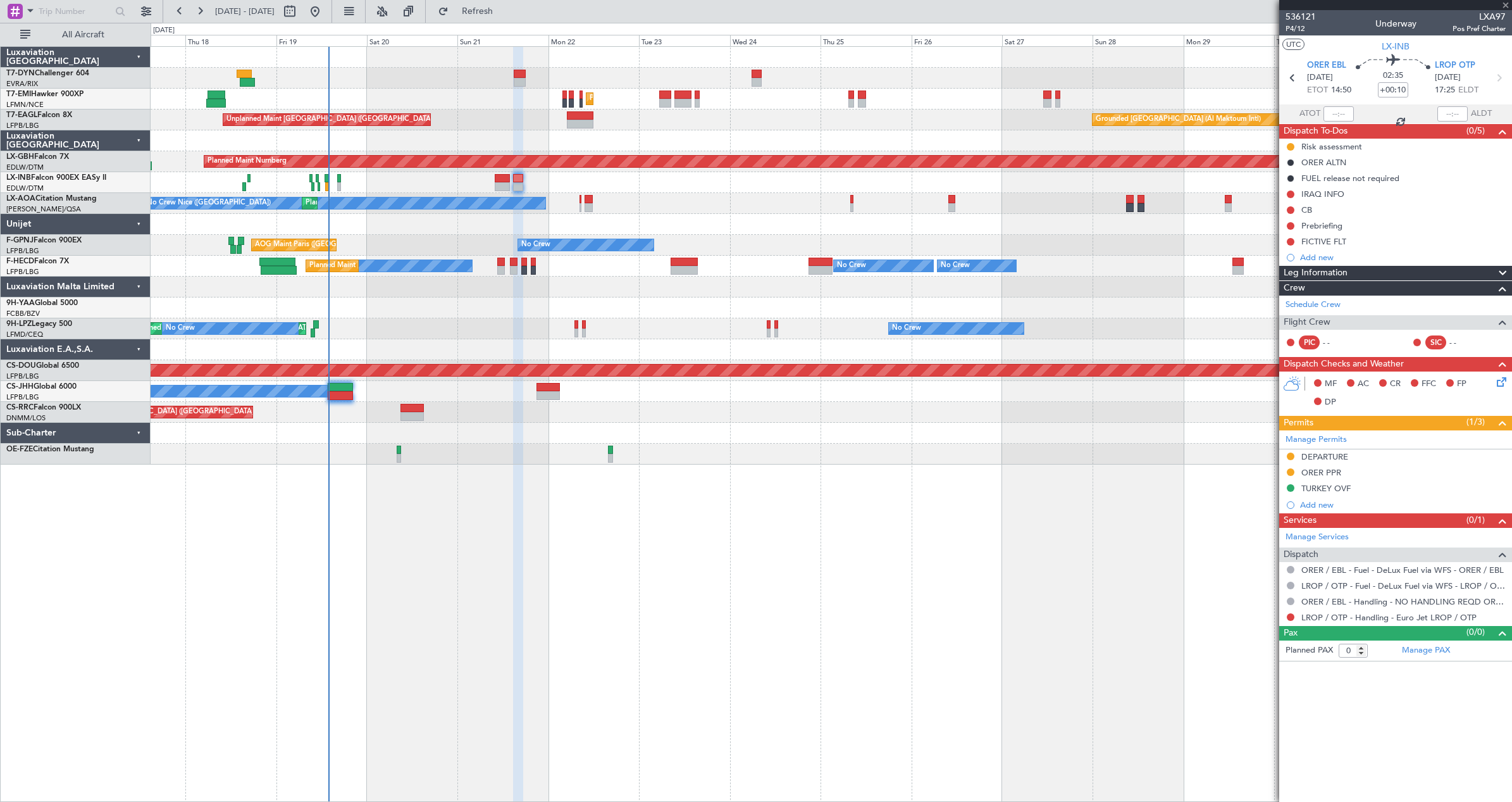
type input "2"
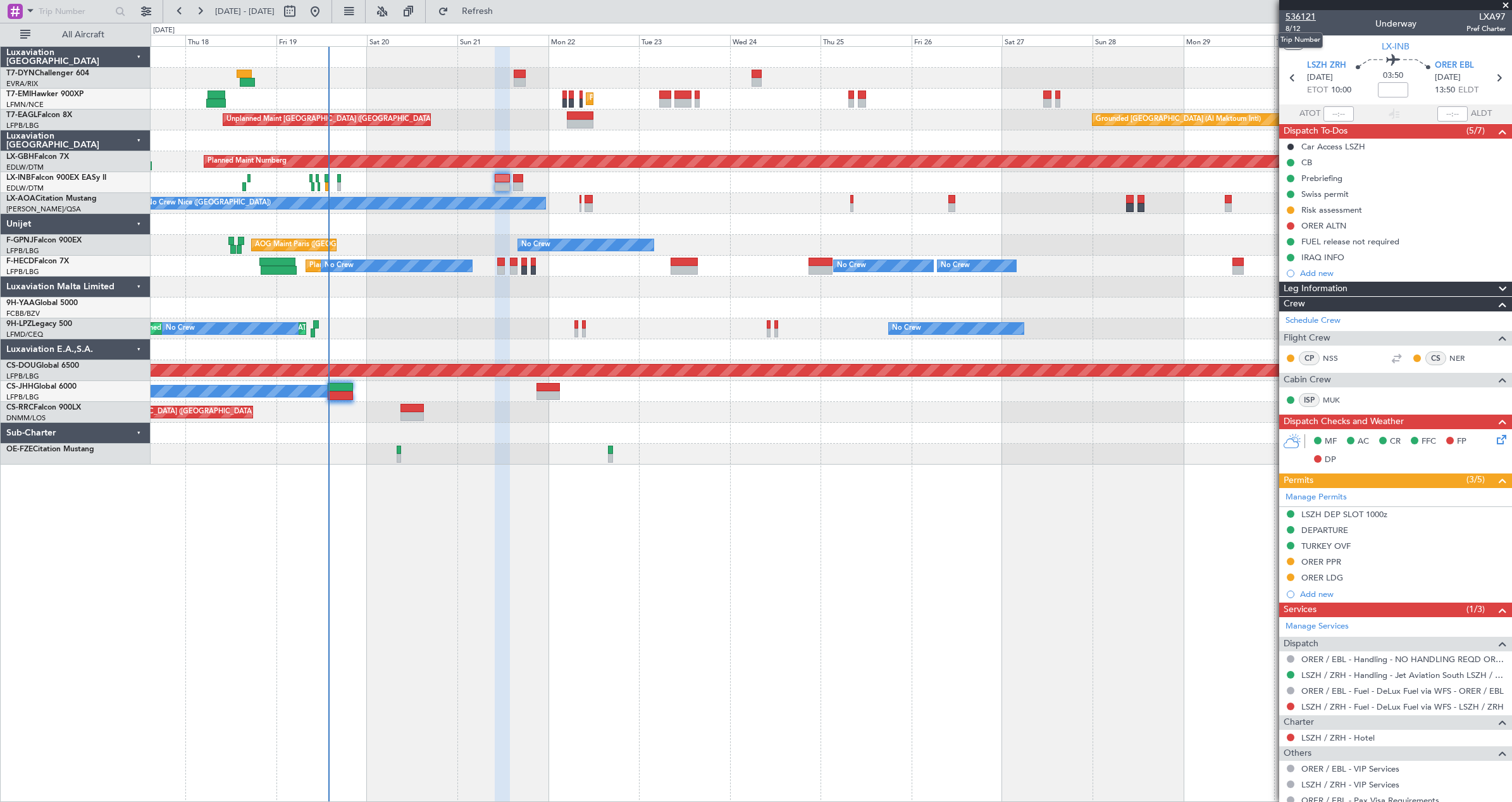
click at [1302, 14] on span "536121" at bounding box center [1300, 17] width 30 height 14
click at [1299, 19] on span "536121" at bounding box center [1300, 17] width 30 height 14
click at [493, 17] on button "Refresh" at bounding box center [470, 11] width 76 height 20
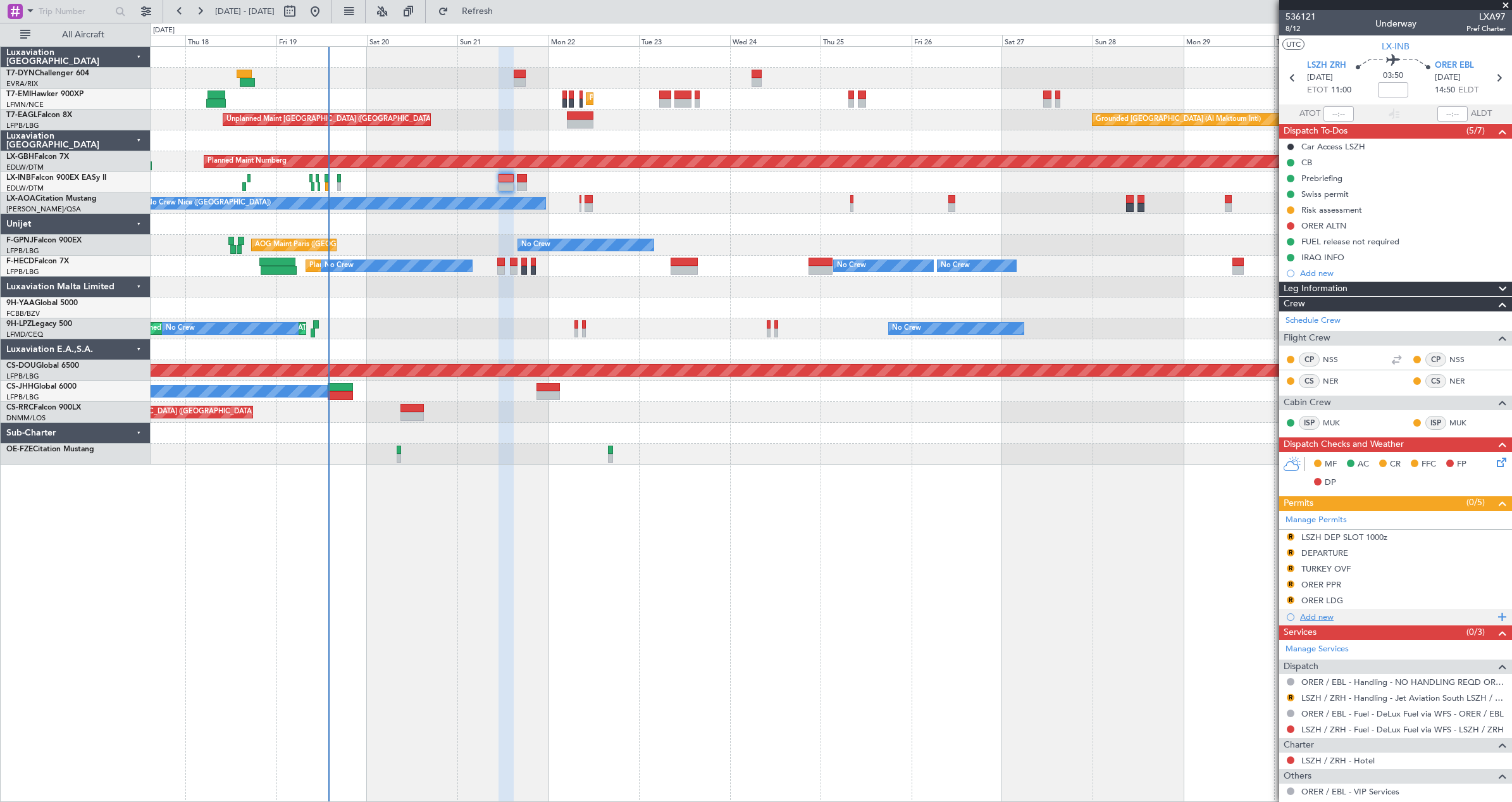
scroll to position [121, 0]
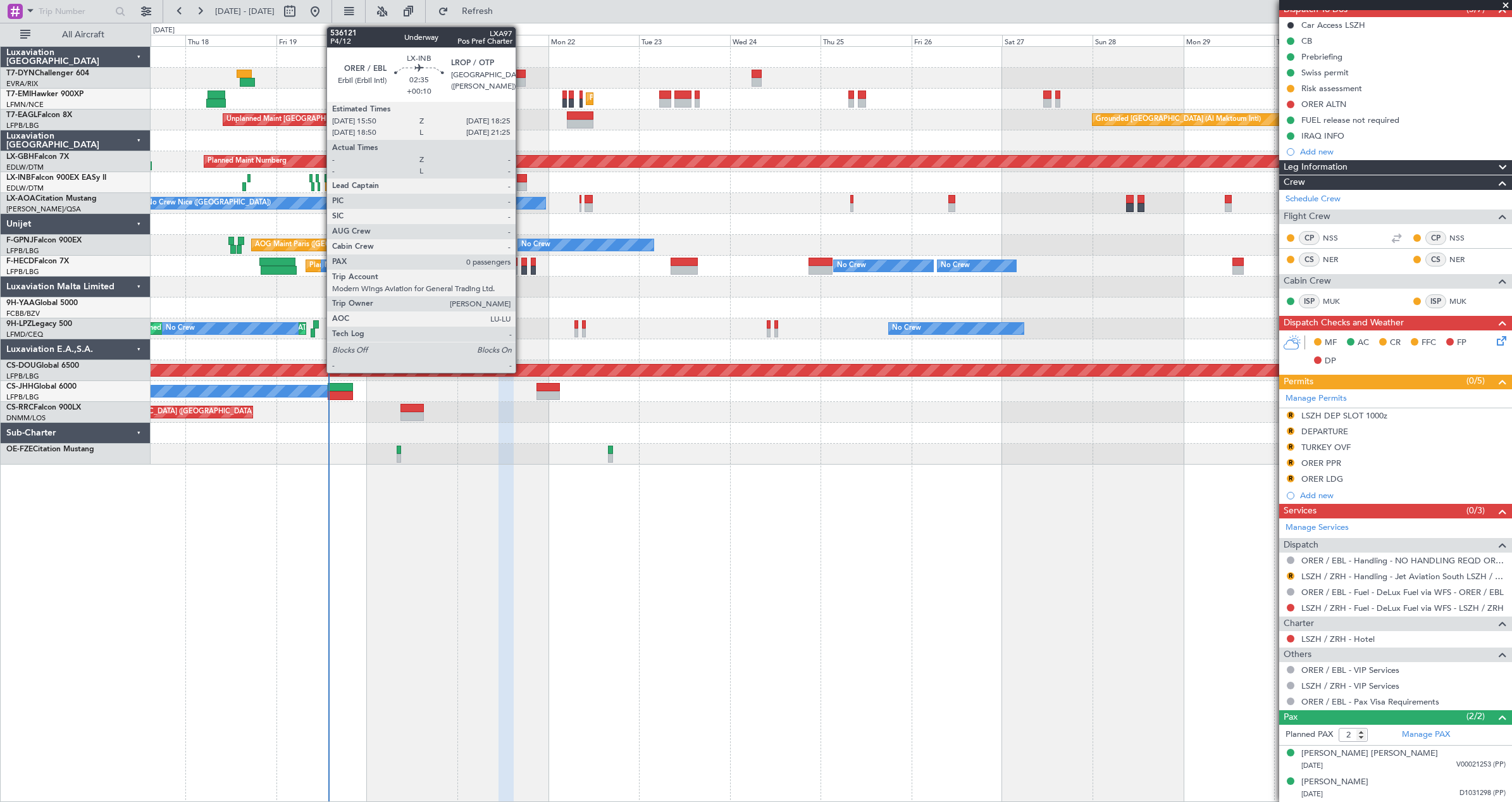
click at [521, 182] on div at bounding box center [521, 179] width 10 height 9
click at [520, 184] on div at bounding box center [521, 187] width 10 height 9
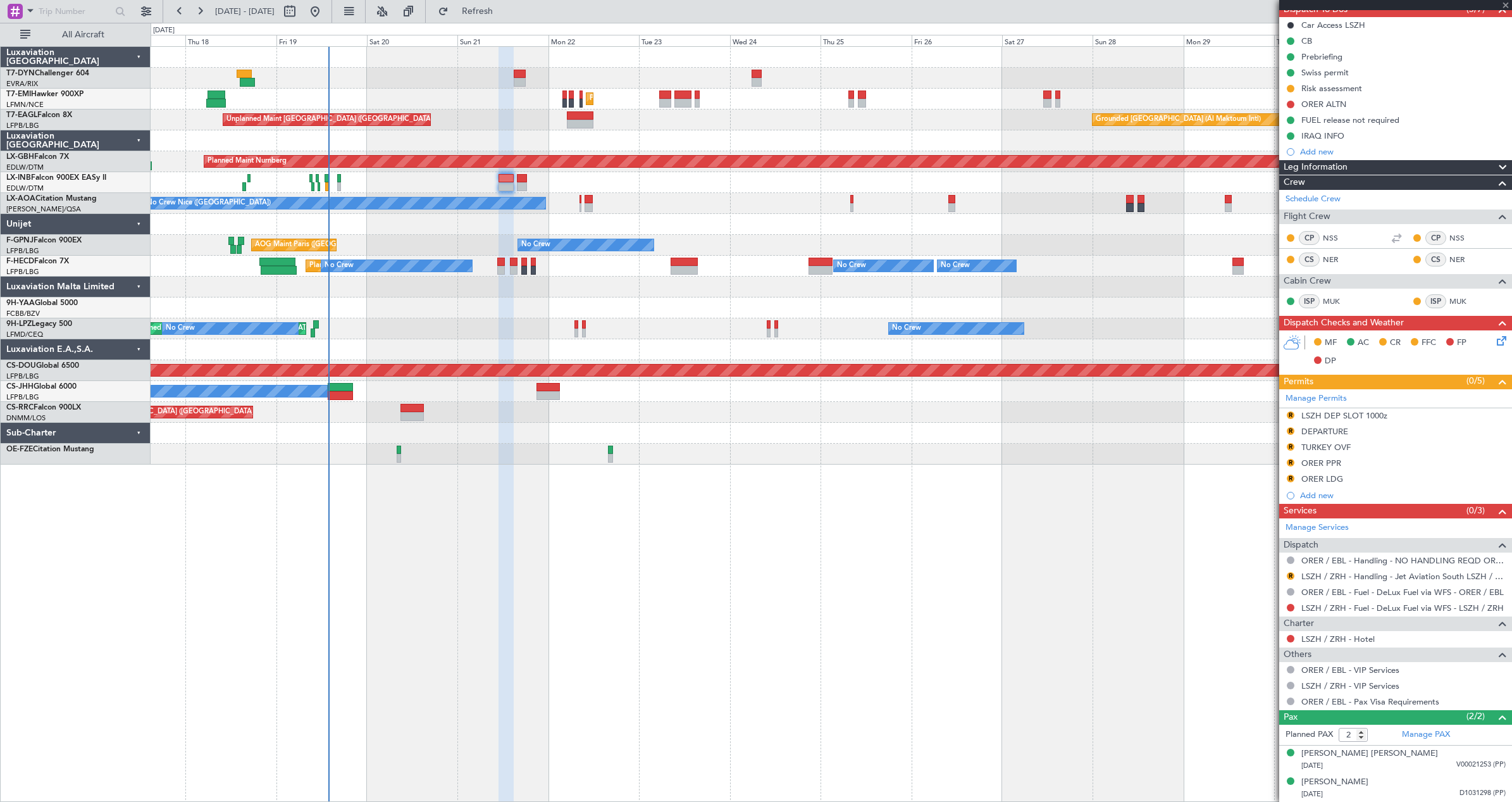
type input "+00:10"
type input "0"
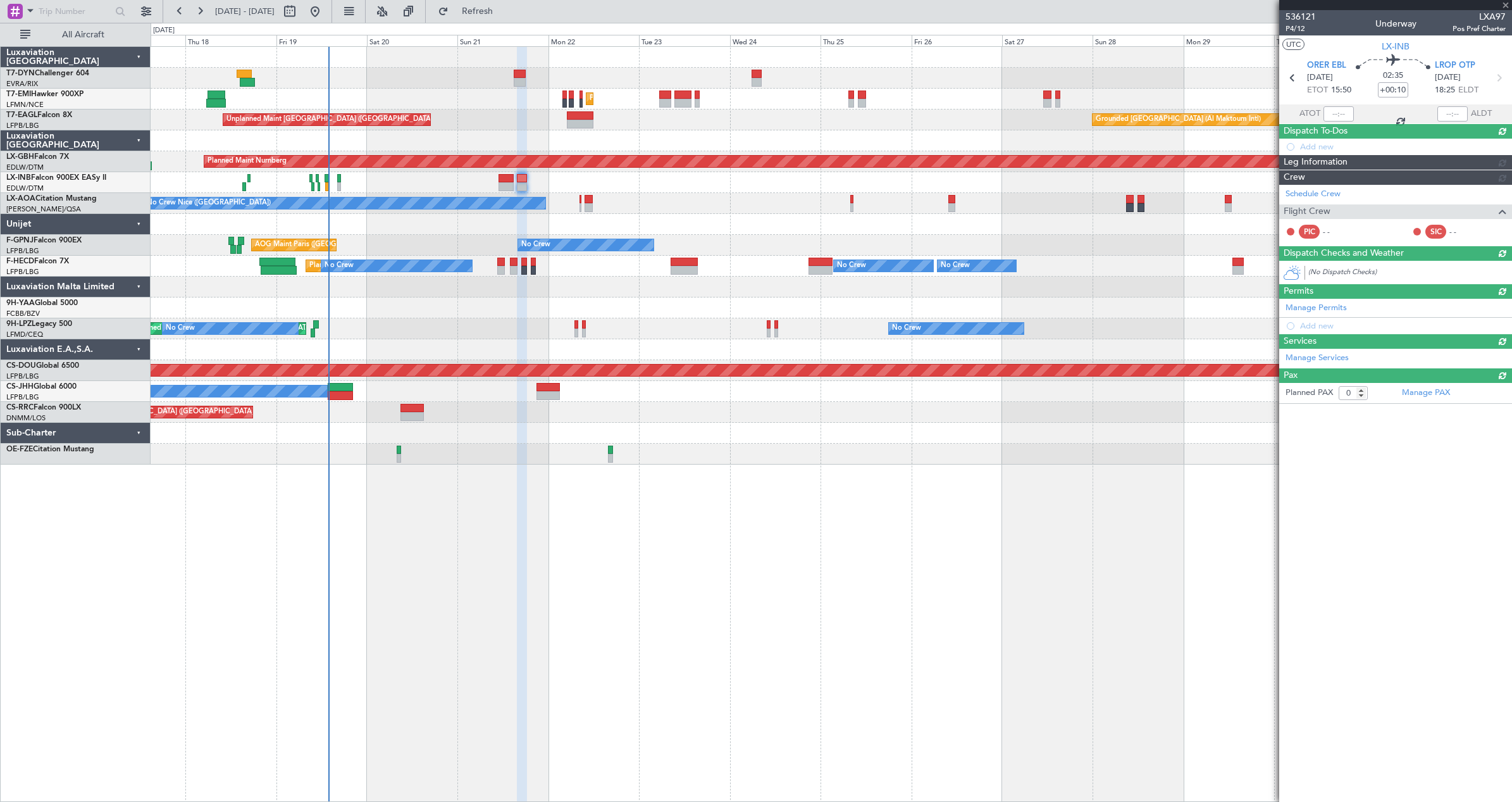
scroll to position [0, 0]
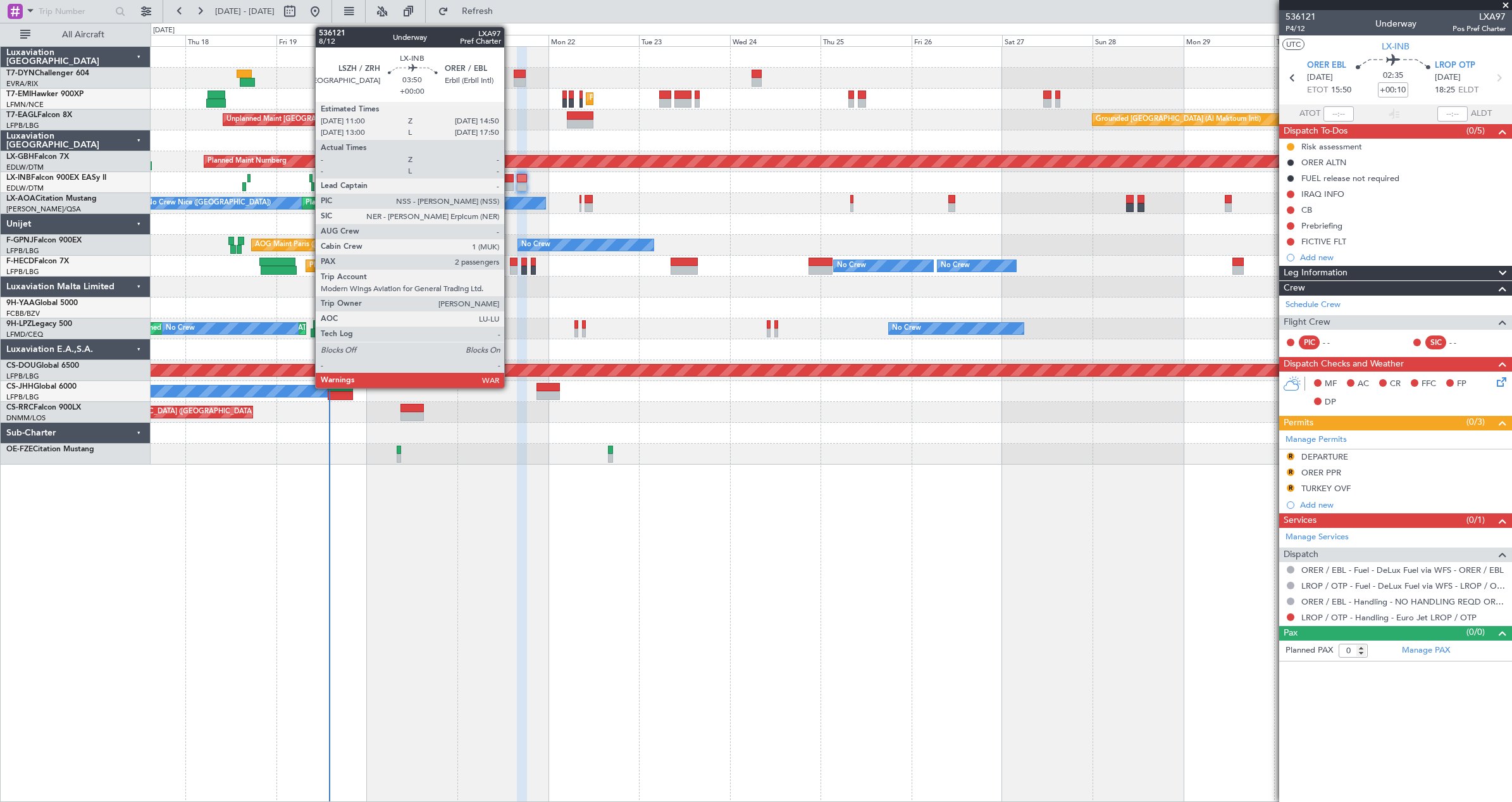
click at [510, 183] on div at bounding box center [505, 187] width 14 height 9
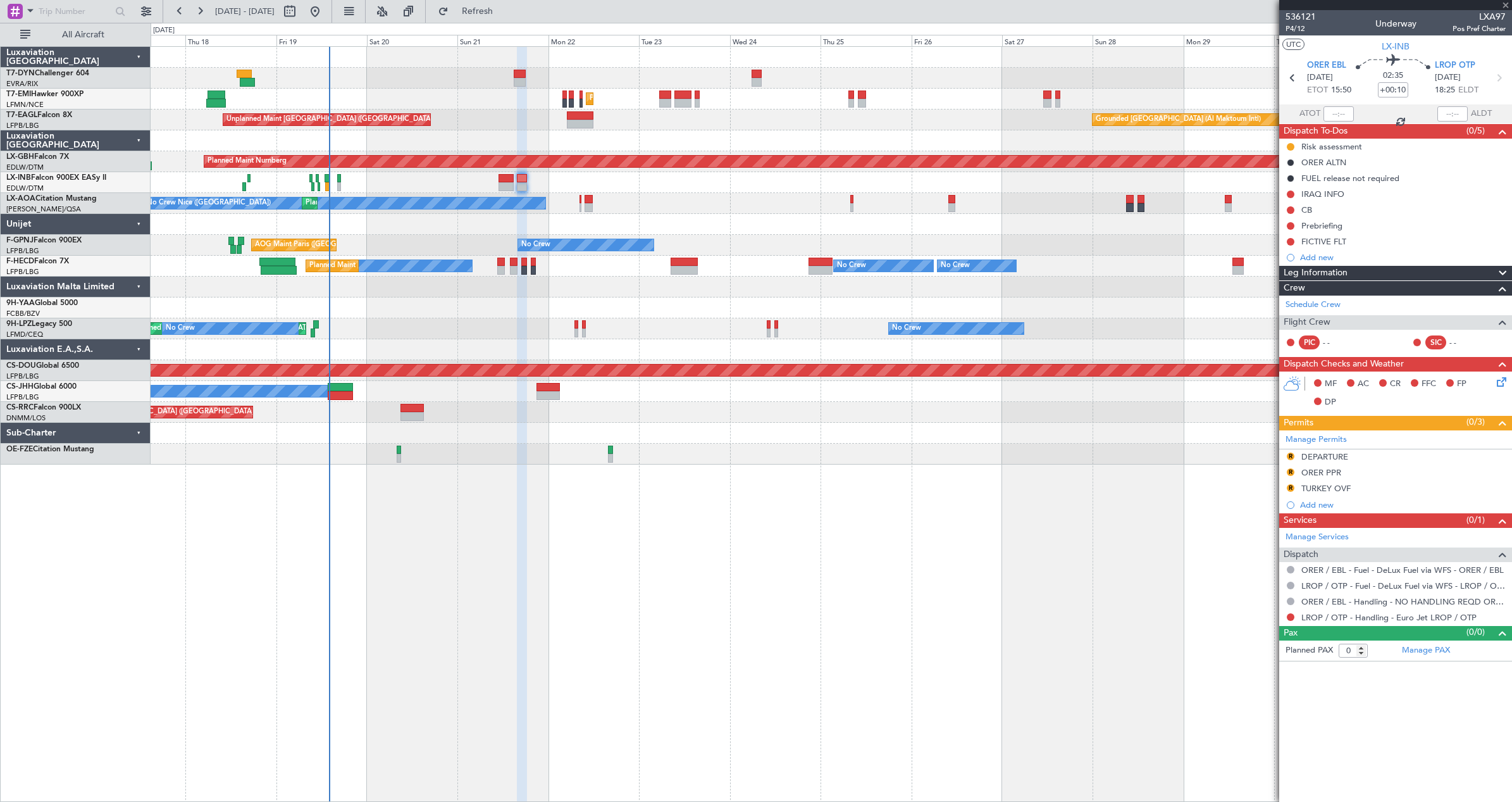
type input "2"
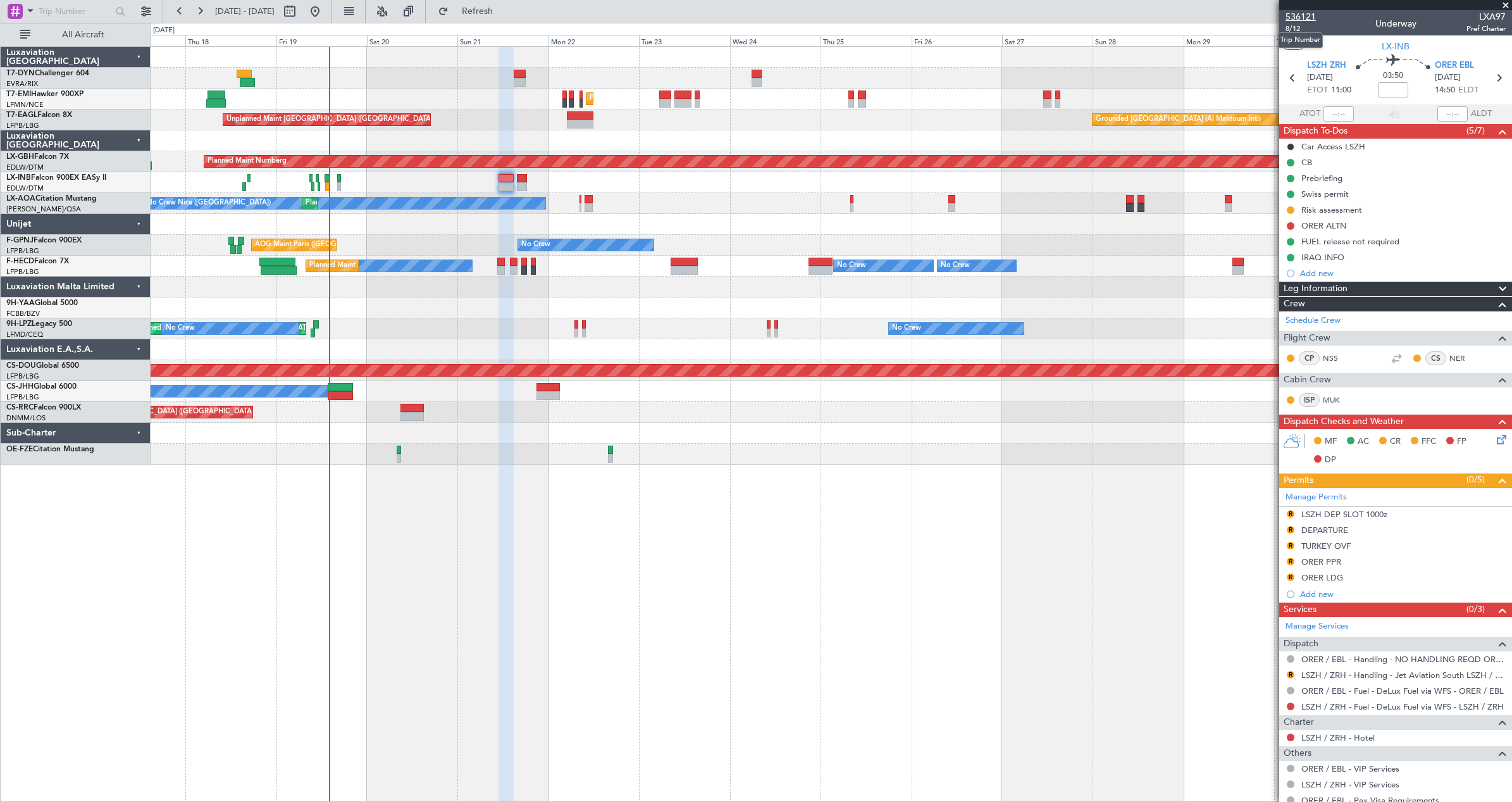
click at [1291, 17] on span "536121" at bounding box center [1300, 17] width 30 height 14
